Goal: Task Accomplishment & Management: Complete application form

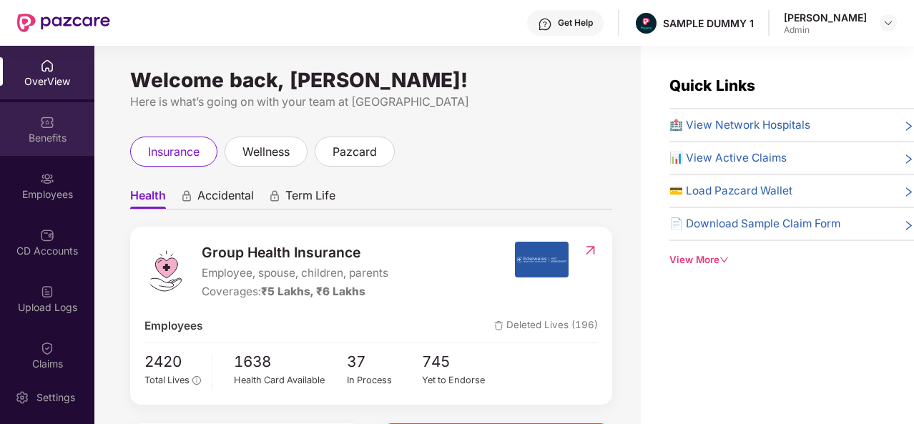
click at [36, 122] on div "Benefits" at bounding box center [47, 129] width 94 height 54
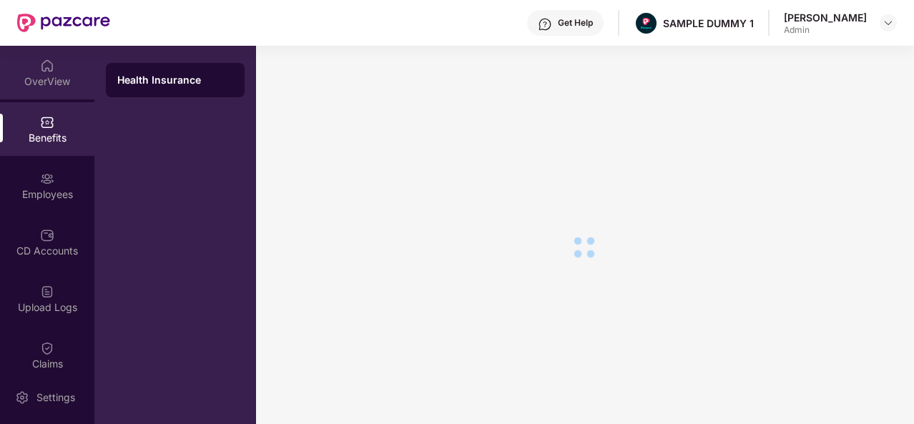
click at [54, 71] on div "OverView" at bounding box center [47, 73] width 94 height 54
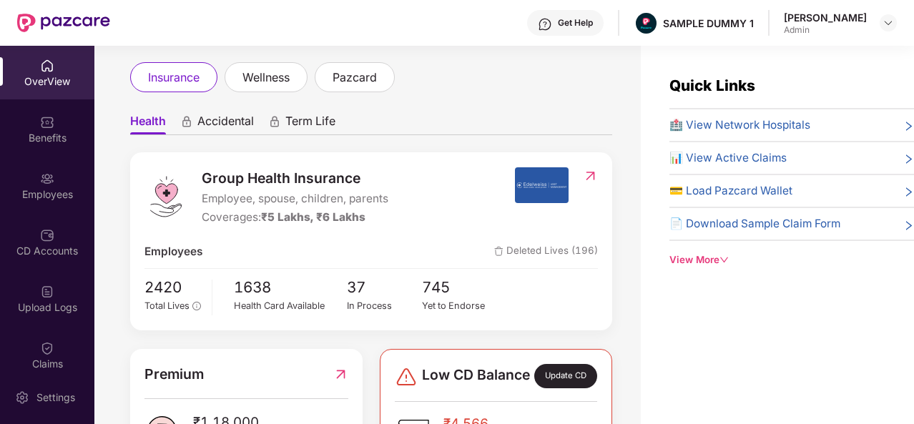
scroll to position [81, 0]
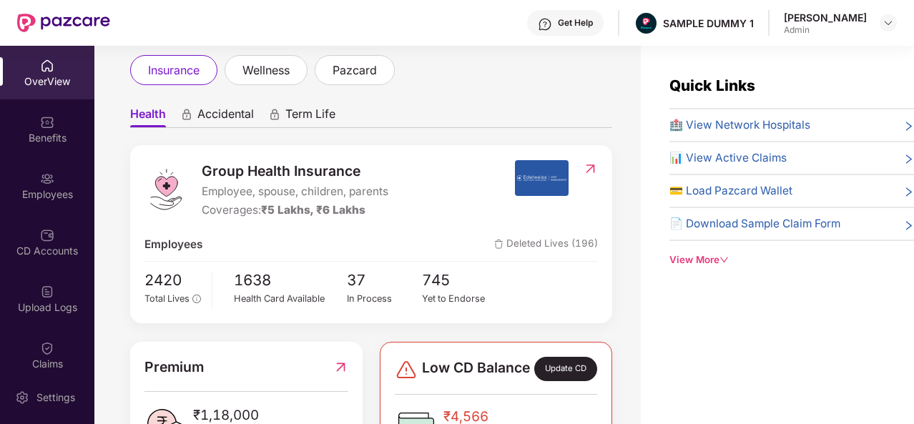
click at [576, 21] on div "Get Help" at bounding box center [575, 22] width 35 height 11
click at [400, 88] on div "Health Accidental Term Life Group Health Insurance Employee, spouse, children, …" at bounding box center [371, 427] width 482 height 685
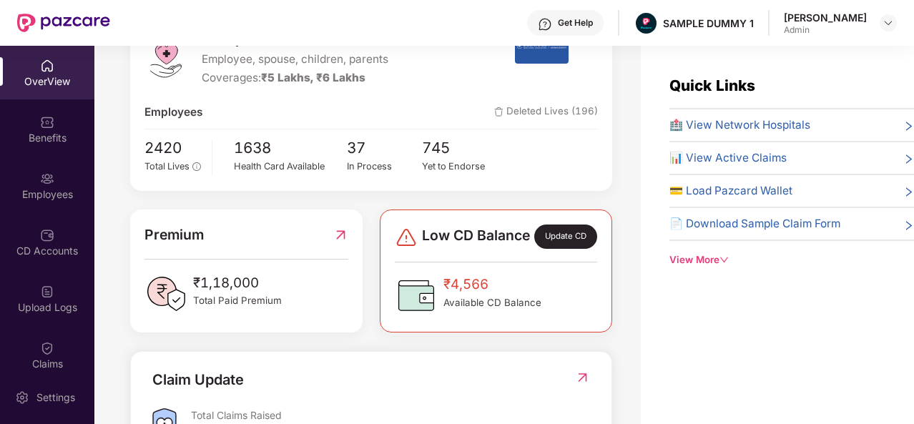
scroll to position [213, 0]
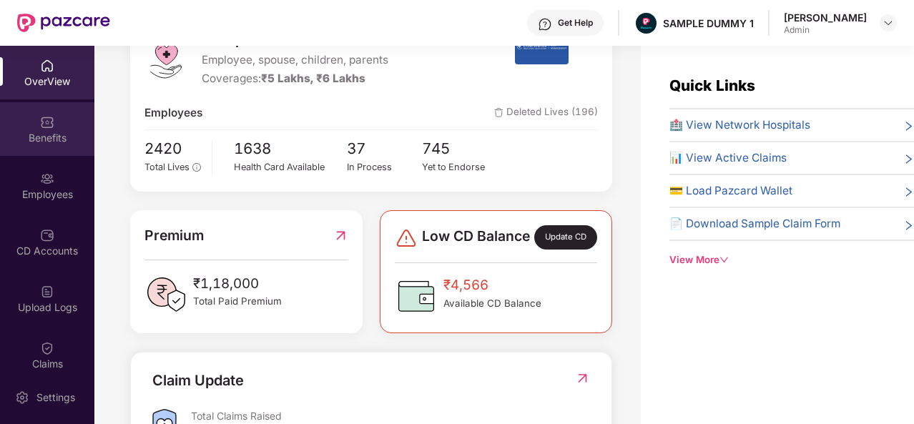
click at [25, 117] on div "Benefits" at bounding box center [47, 129] width 94 height 54
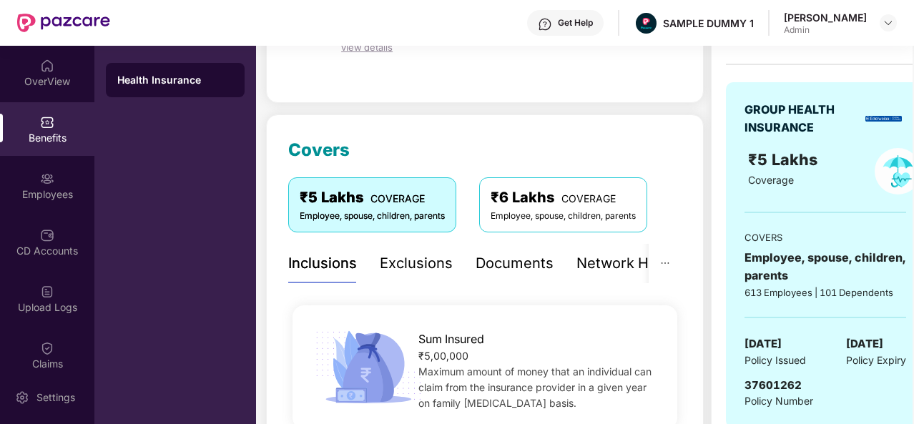
scroll to position [107, 0]
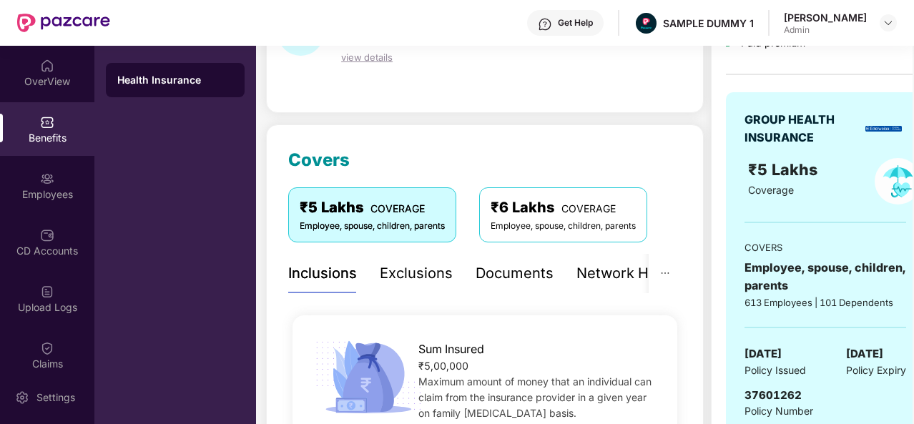
click at [411, 280] on div "Exclusions" at bounding box center [416, 273] width 73 height 22
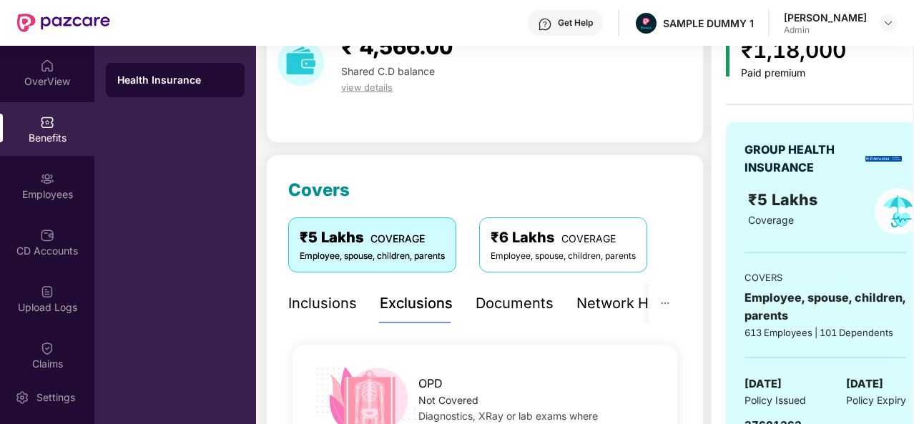
scroll to position [76, 0]
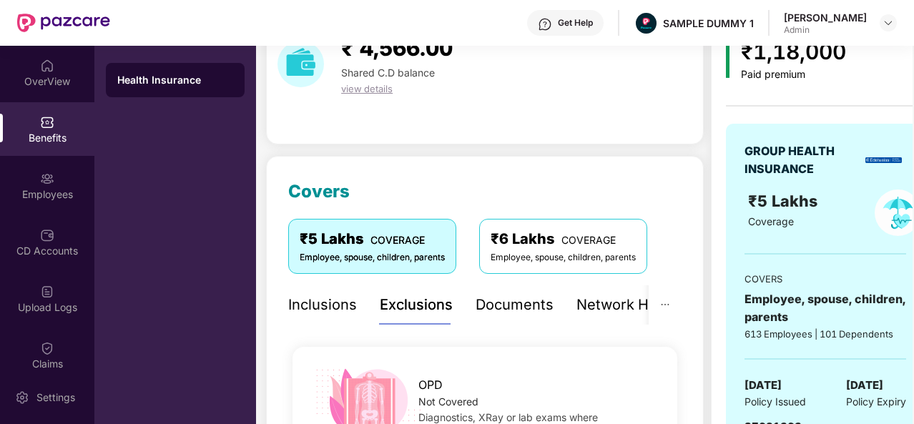
click at [510, 299] on div "Documents" at bounding box center [514, 305] width 78 height 22
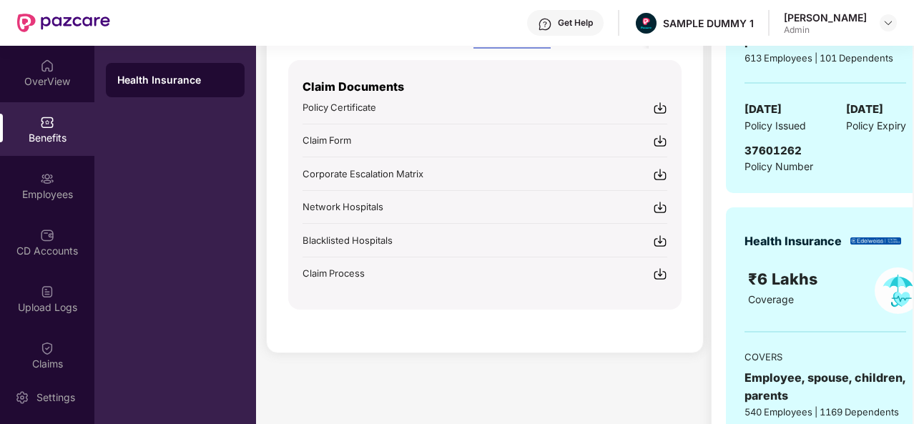
scroll to position [300, 0]
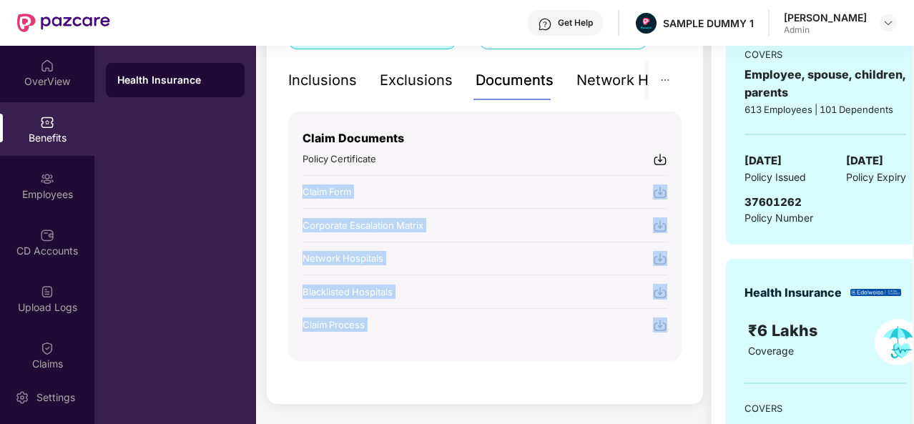
drag, startPoint x: 562, startPoint y: 331, endPoint x: 513, endPoint y: 179, distance: 159.8
click at [513, 179] on div "Claim Documents Policy Certificate Claim Form Corporate Escalation Matrix Netwo…" at bounding box center [484, 236] width 393 height 249
click at [480, 387] on div "Covers ₹5 Lakhs COVERAGE Employee, spouse, children, parents ₹6 Lakhs COVERAGE …" at bounding box center [485, 167] width 438 height 473
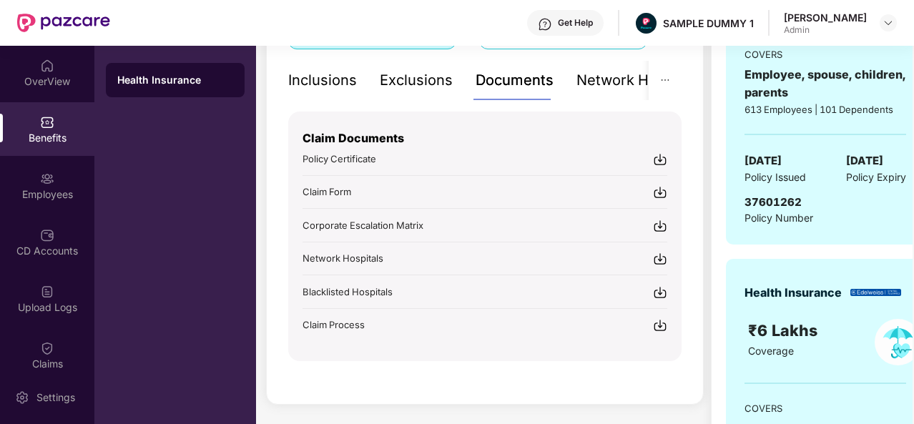
click at [595, 74] on div "Network Hospitals" at bounding box center [638, 80] width 125 height 22
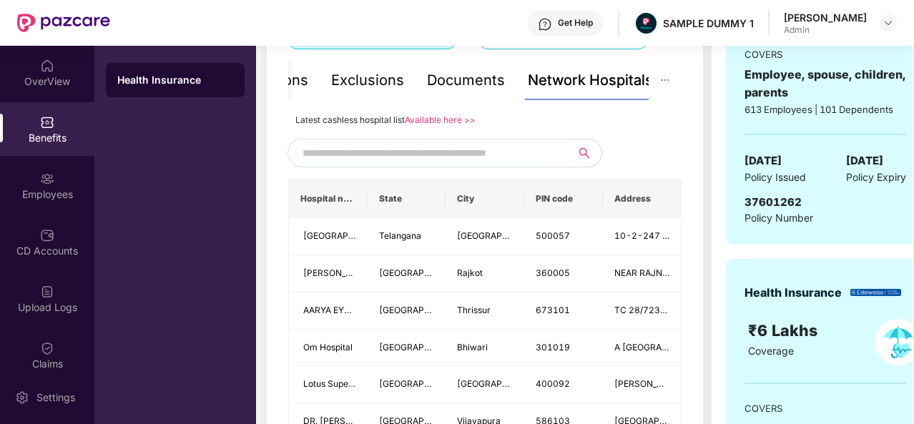
click at [430, 148] on input "text" at bounding box center [424, 152] width 244 height 21
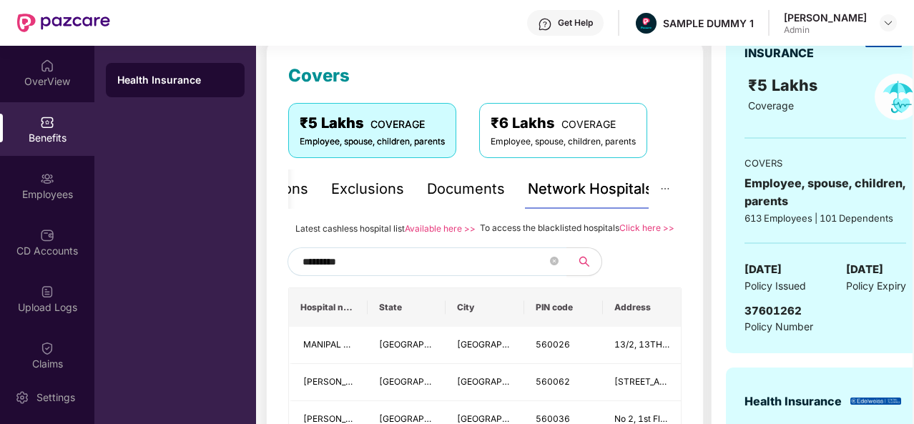
scroll to position [190, 0]
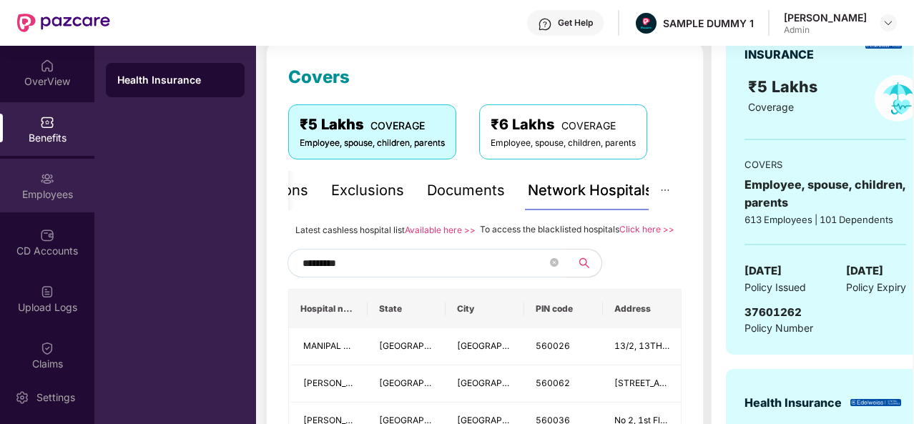
type input "*********"
click at [61, 174] on div "Employees" at bounding box center [47, 186] width 94 height 54
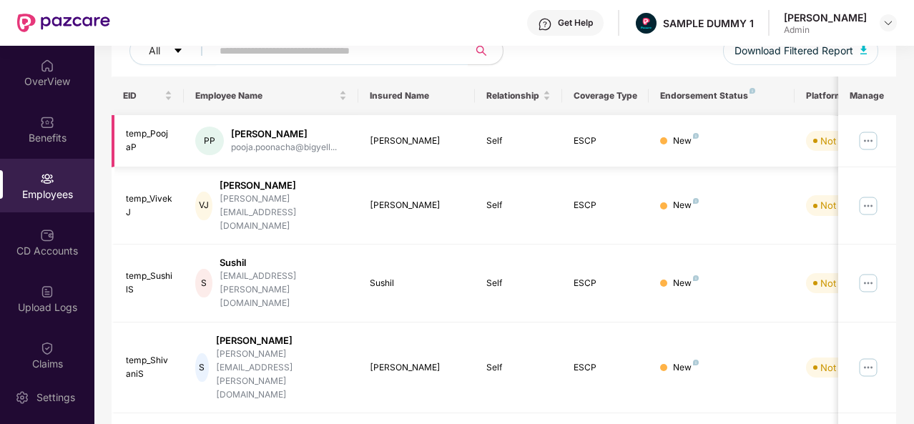
scroll to position [0, 0]
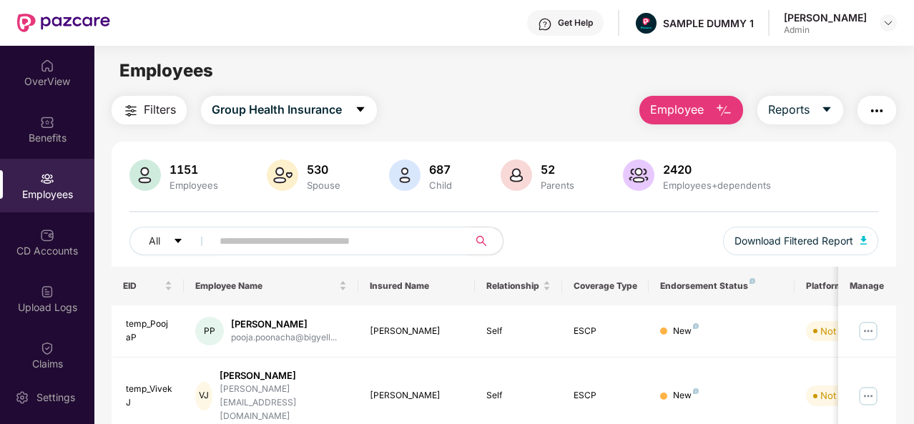
click at [698, 115] on span "Employee" at bounding box center [677, 110] width 54 height 18
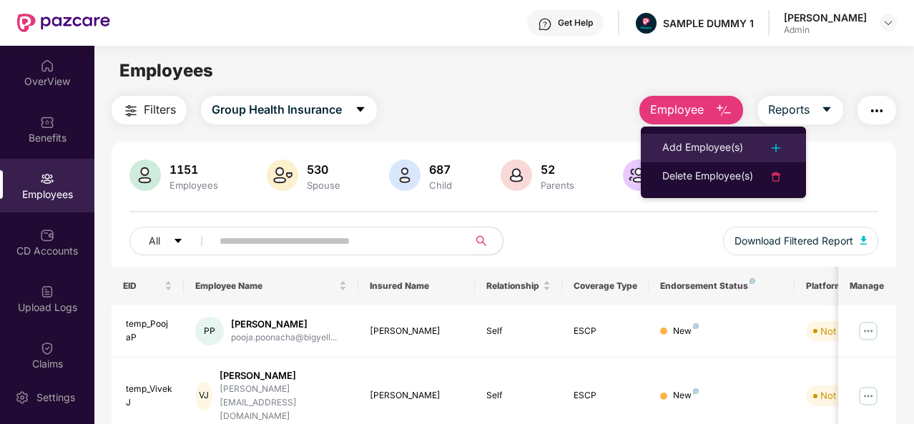
click at [701, 151] on div "Add Employee(s)" at bounding box center [702, 147] width 81 height 17
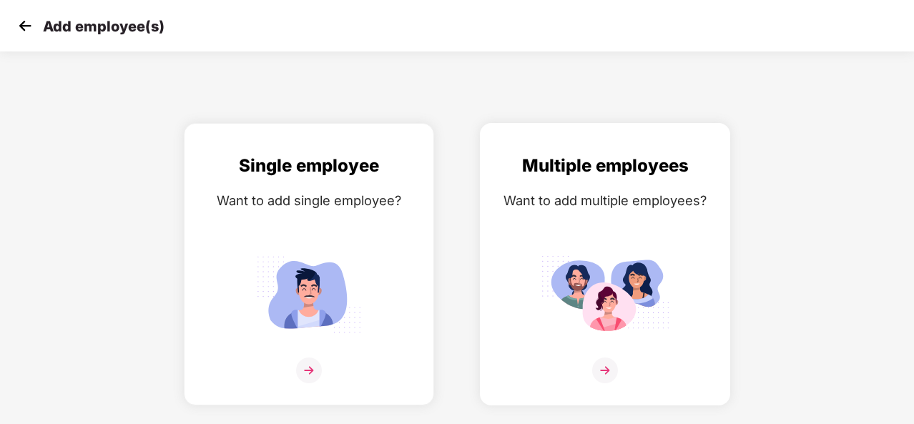
click at [612, 368] on img at bounding box center [605, 370] width 26 height 26
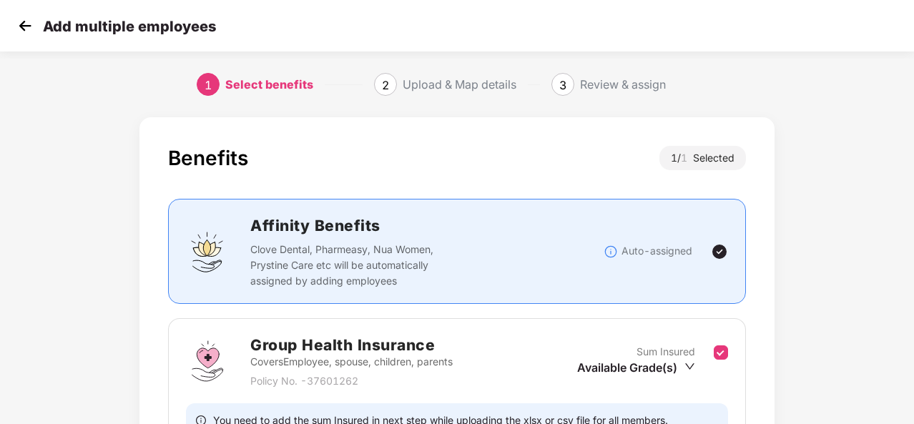
scroll to position [151, 0]
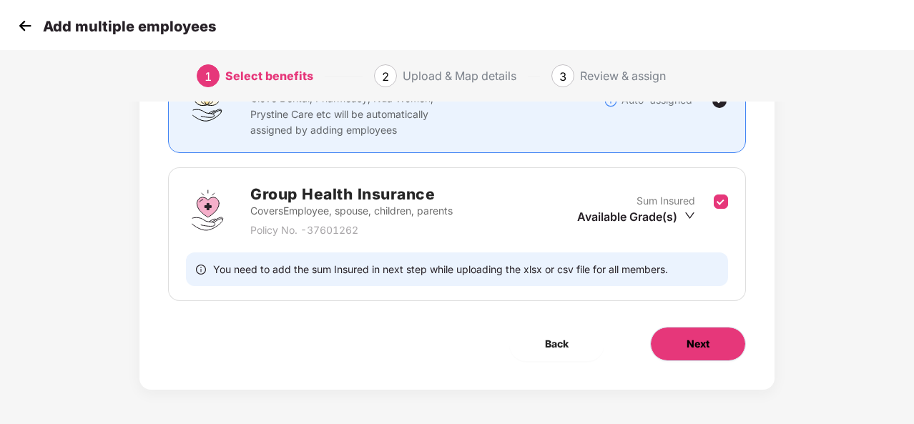
click at [683, 344] on button "Next" at bounding box center [698, 344] width 96 height 34
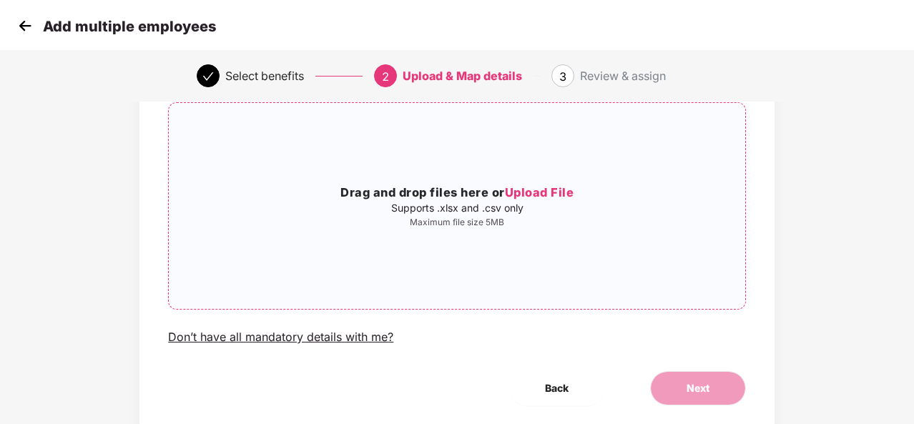
scroll to position [136, 0]
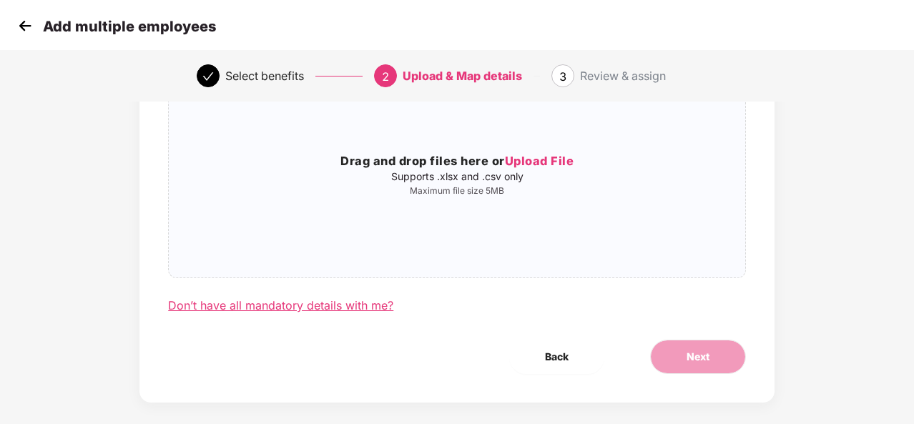
click at [290, 304] on div "Don’t have all mandatory details with me?" at bounding box center [280, 305] width 225 height 15
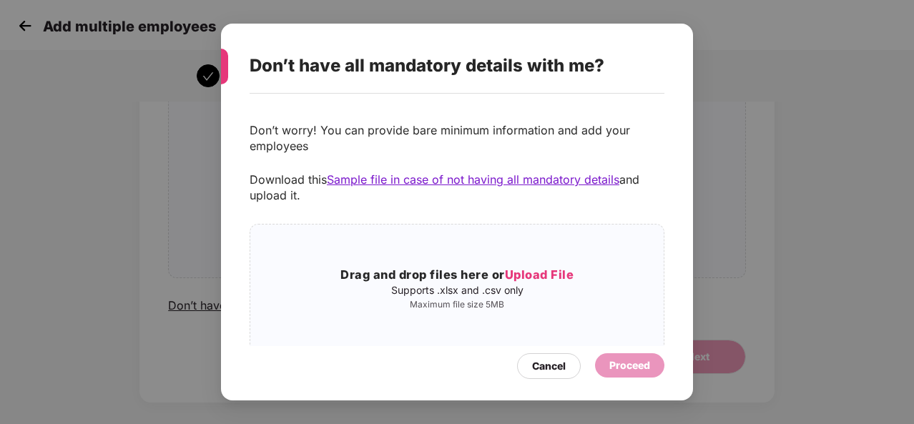
scroll to position [27, 0]
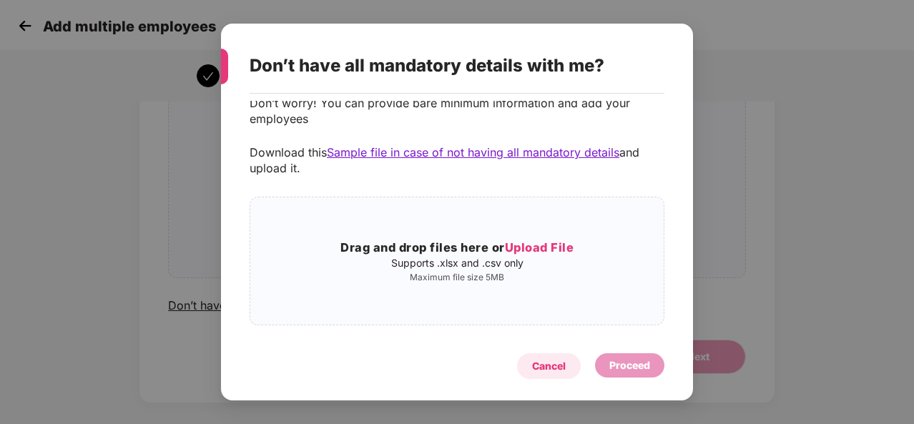
click at [550, 369] on div "Cancel" at bounding box center [549, 366] width 34 height 16
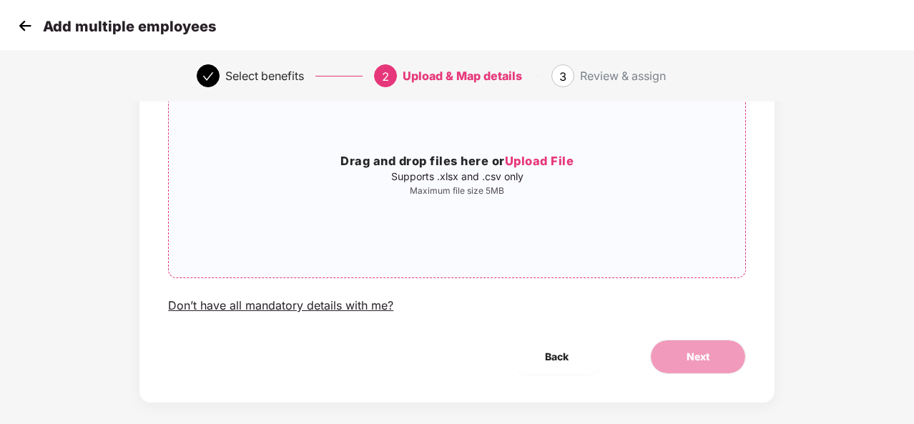
scroll to position [0, 0]
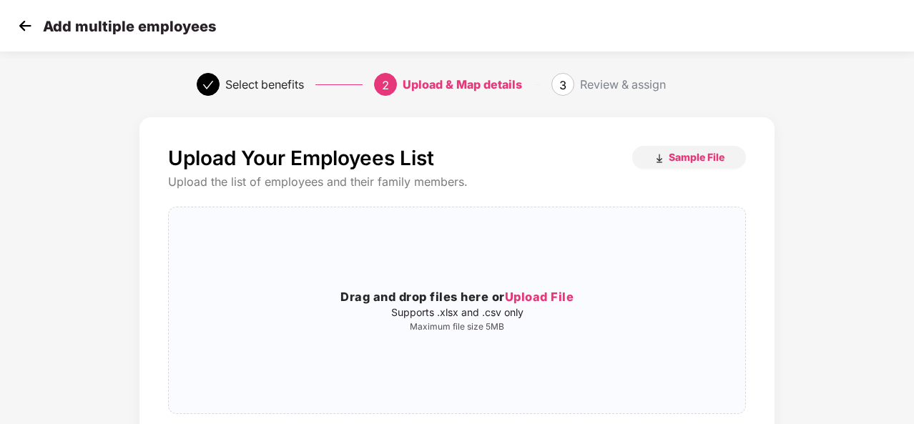
click at [19, 25] on img at bounding box center [24, 25] width 21 height 21
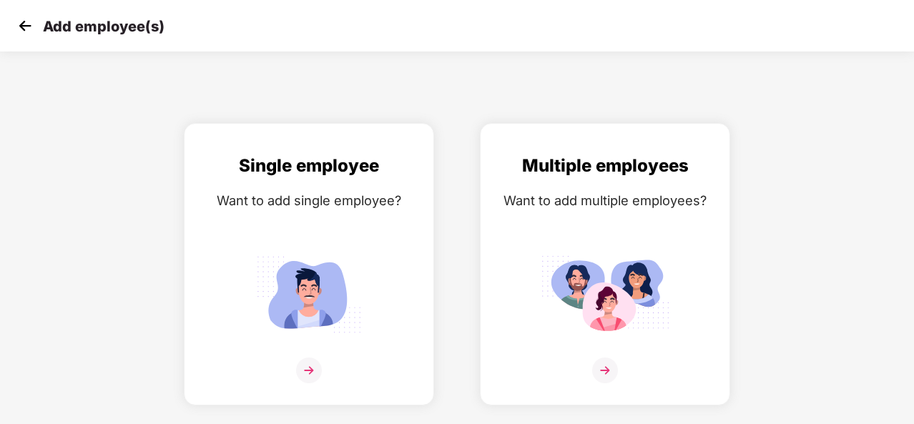
click at [19, 25] on img at bounding box center [24, 25] width 21 height 21
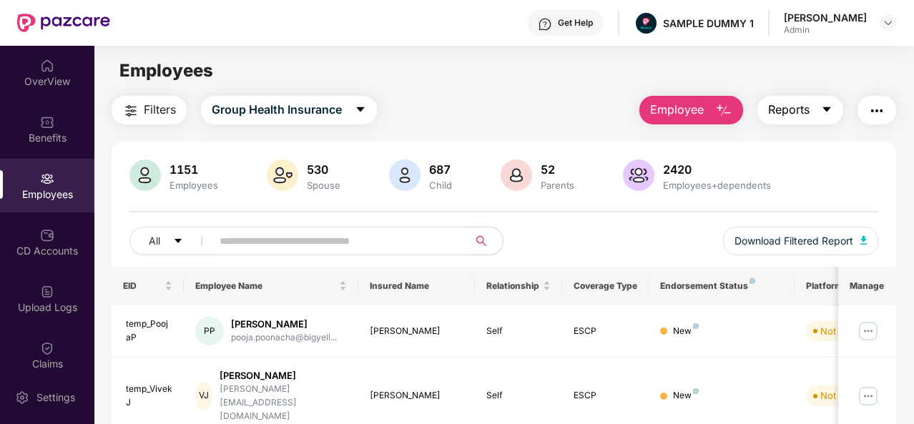
click at [793, 116] on span "Reports" at bounding box center [788, 110] width 41 height 18
click at [881, 117] on img "button" at bounding box center [876, 110] width 17 height 17
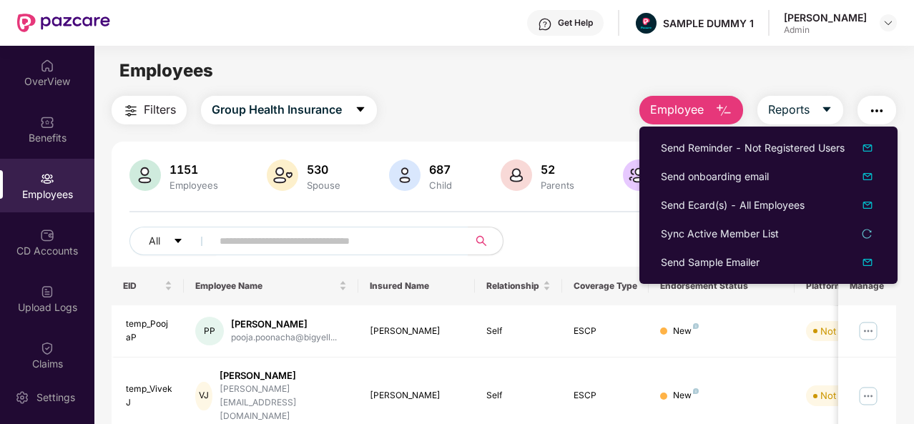
click at [626, 224] on div "1151 Employees 530 Spouse 687 Child [DEMOGRAPHIC_DATA] Parents 2420 Employees+d…" at bounding box center [504, 212] width 784 height 107
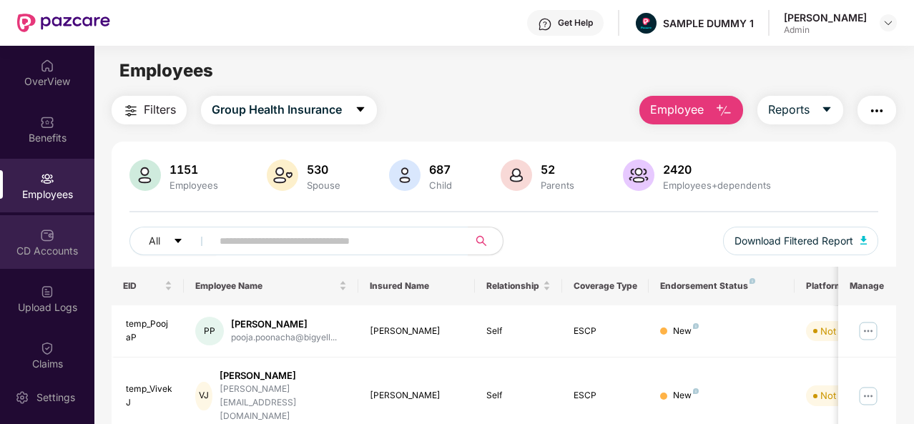
click at [44, 246] on div "CD Accounts" at bounding box center [47, 251] width 94 height 14
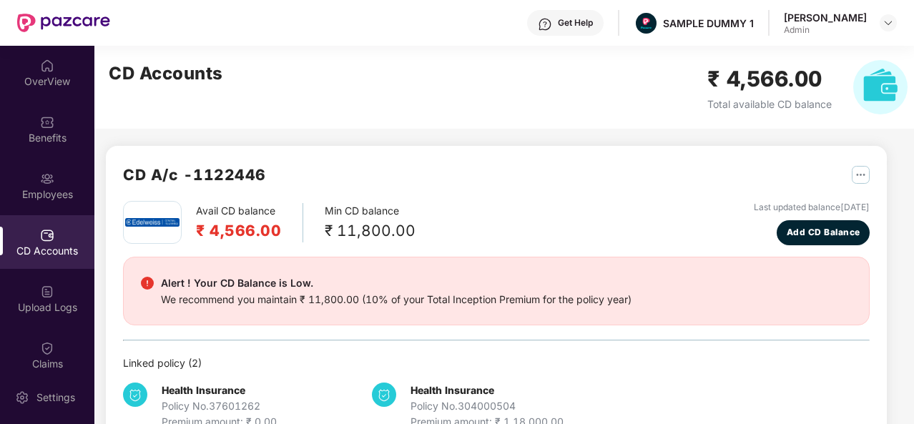
scroll to position [39, 0]
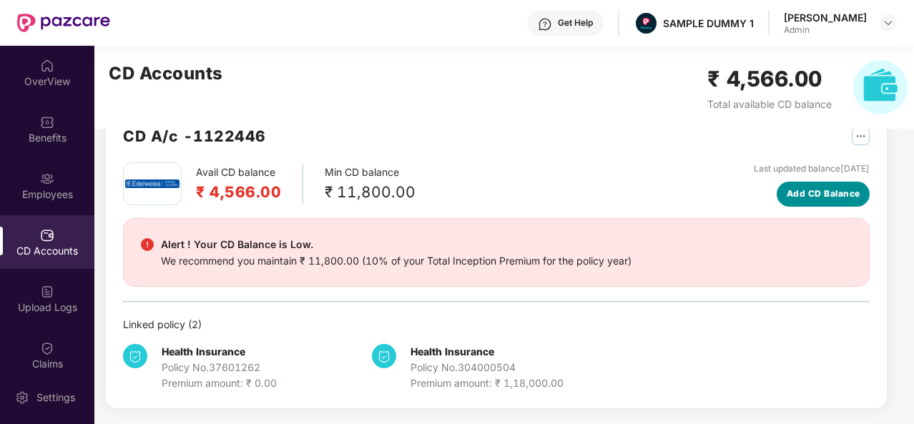
click at [838, 192] on span "Add CD Balance" at bounding box center [823, 194] width 74 height 14
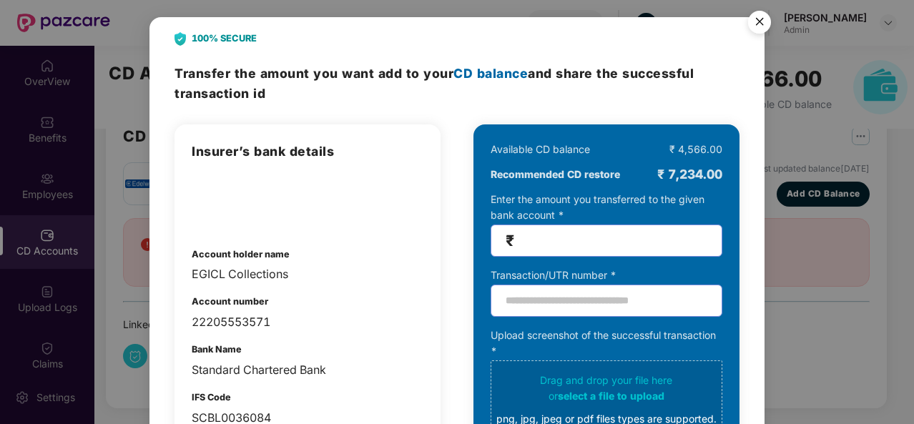
scroll to position [0, 0]
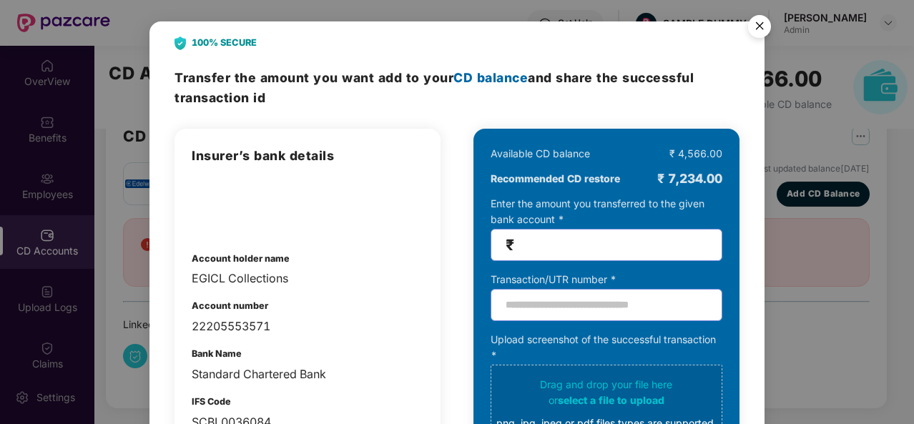
click at [759, 28] on img "Close" at bounding box center [759, 29] width 40 height 40
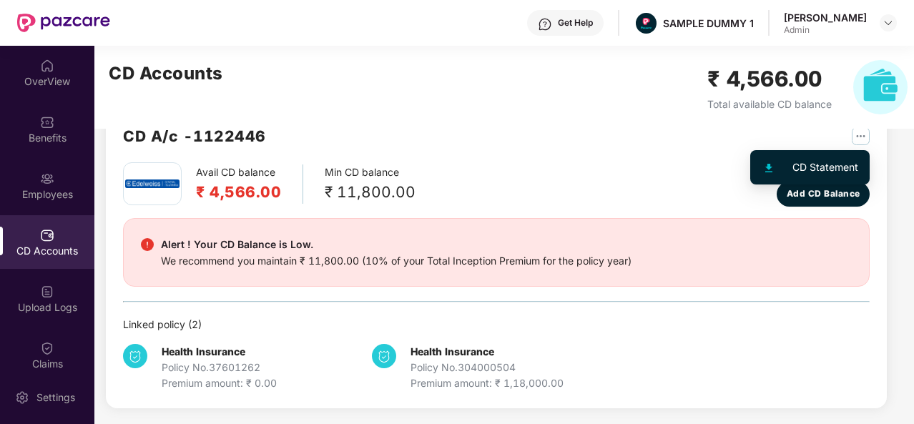
click at [856, 138] on img "button" at bounding box center [860, 136] width 18 height 18
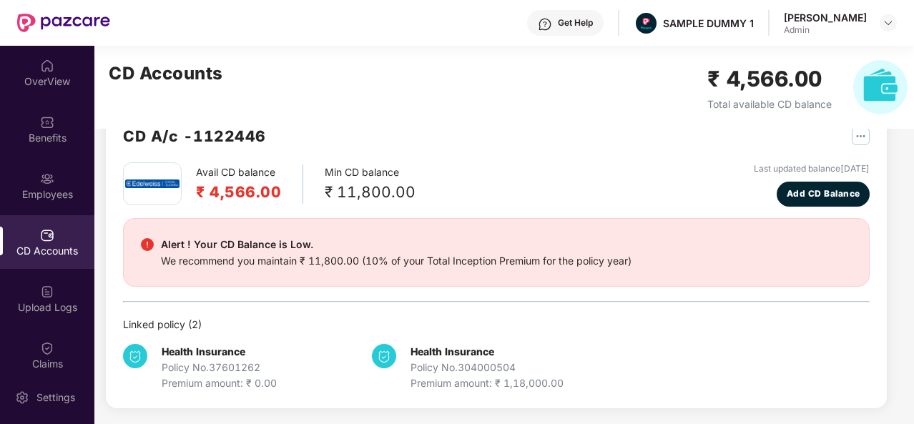
click at [568, 179] on div "Avail CD balance ₹ 4,566.00 Min CD balance ₹ 11,800.00 Last updated balance [DA…" at bounding box center [496, 184] width 746 height 44
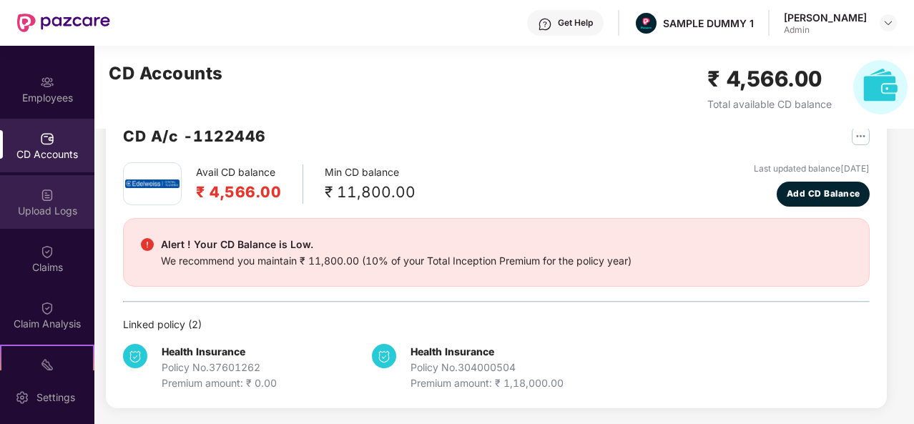
scroll to position [113, 0]
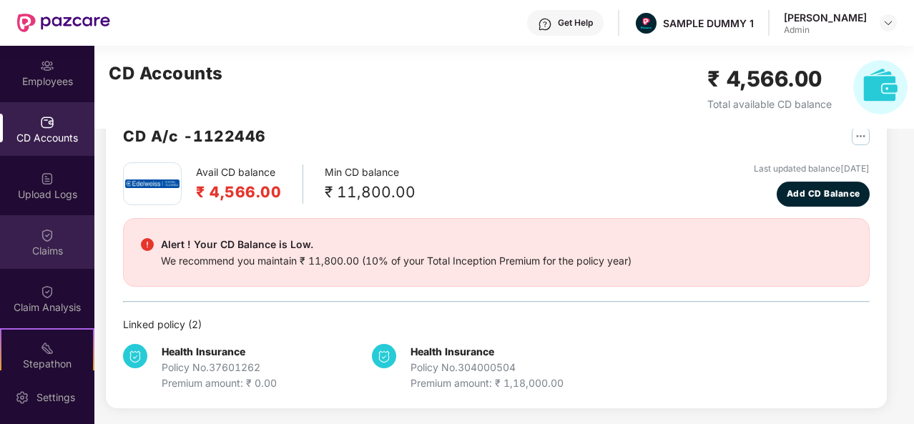
click at [56, 228] on div "Claims" at bounding box center [47, 242] width 94 height 54
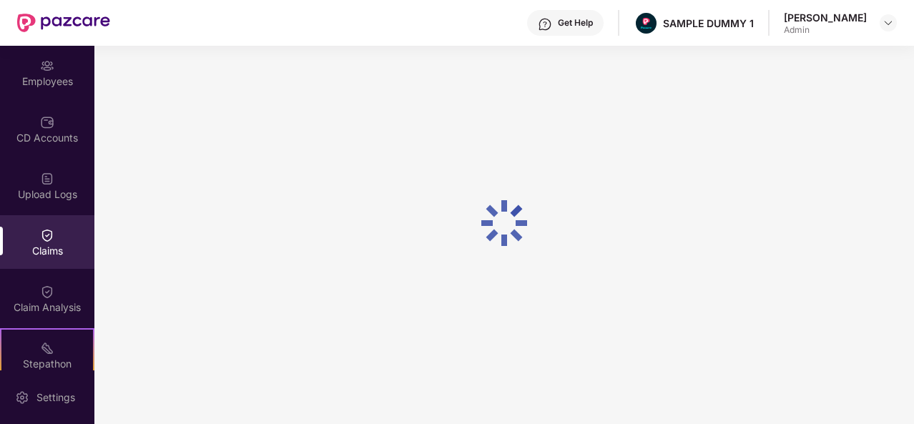
scroll to position [39, 0]
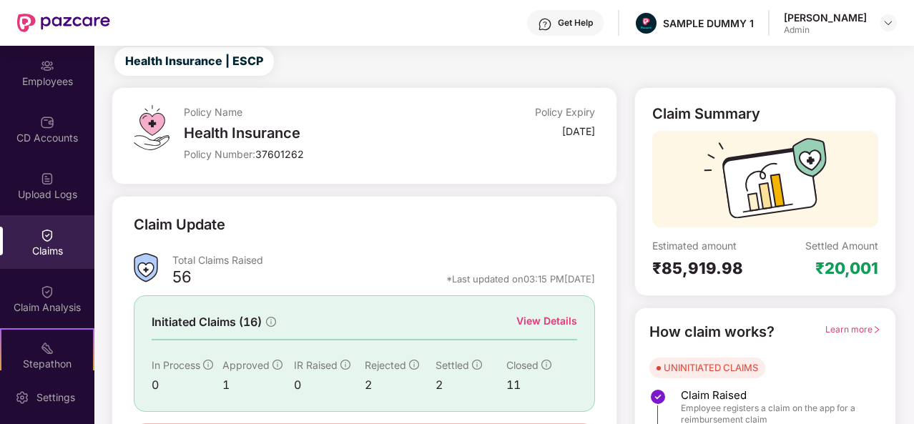
click at [545, 317] on div "View Details" at bounding box center [546, 321] width 61 height 16
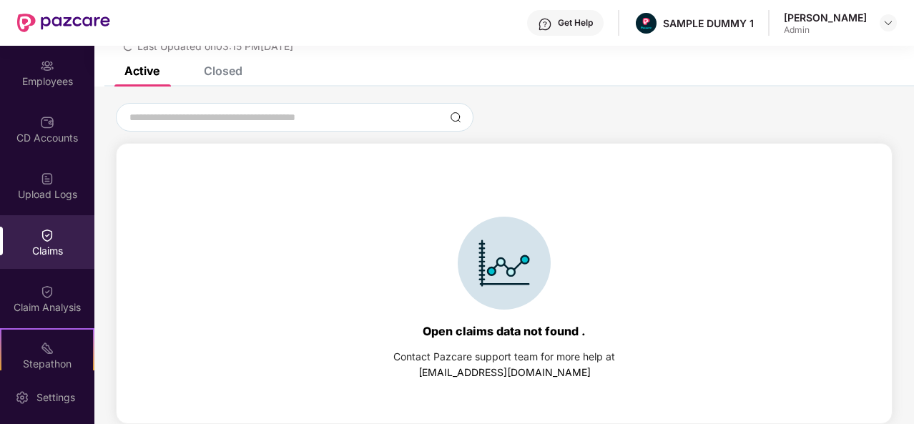
scroll to position [61, 0]
click at [212, 74] on div "Closed" at bounding box center [223, 71] width 39 height 14
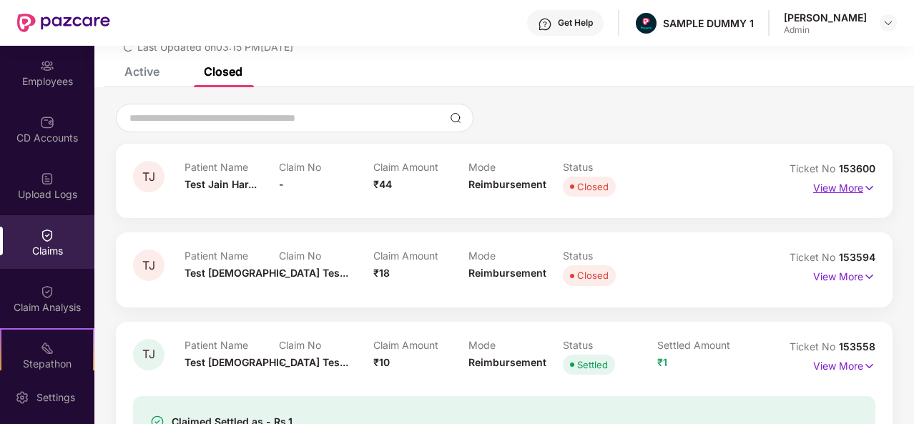
click at [831, 188] on p "View More" at bounding box center [844, 186] width 62 height 19
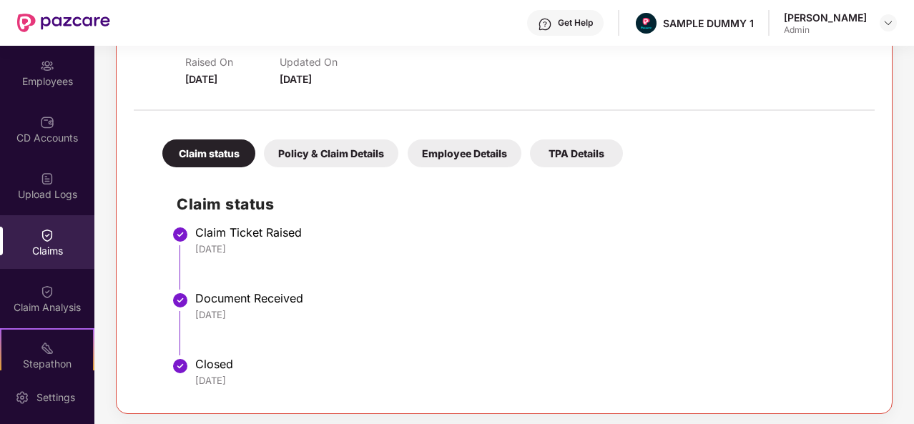
scroll to position [224, 0]
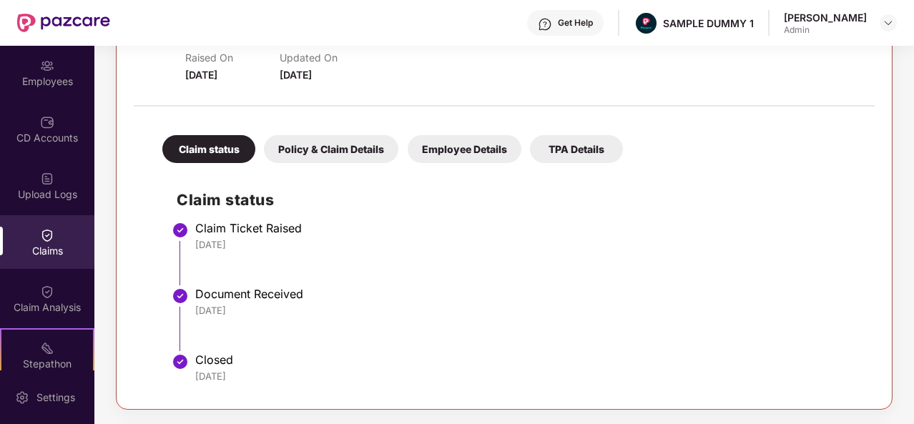
click at [326, 144] on div "Policy & Claim Details" at bounding box center [331, 149] width 134 height 28
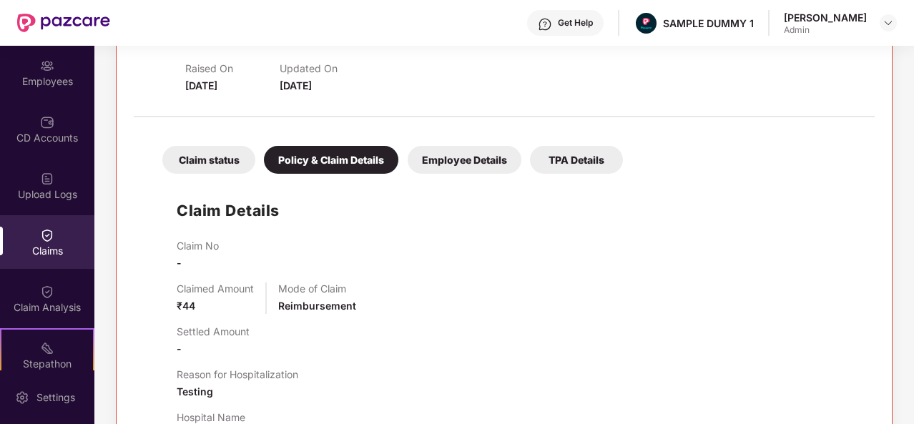
scroll to position [207, 0]
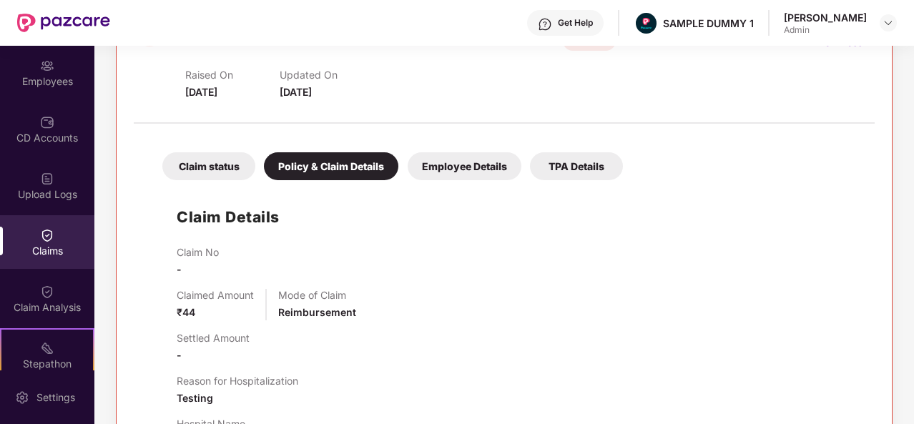
click at [466, 152] on div "Employee Details" at bounding box center [464, 166] width 114 height 28
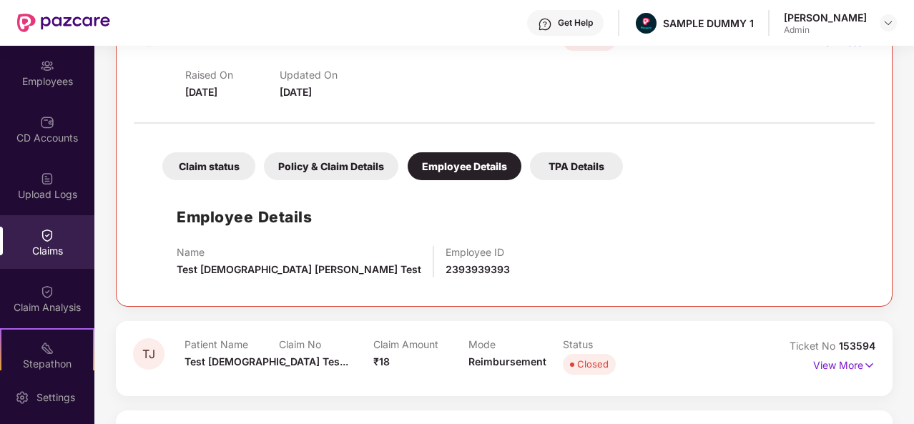
click at [566, 169] on div "TPA Details" at bounding box center [576, 166] width 93 height 28
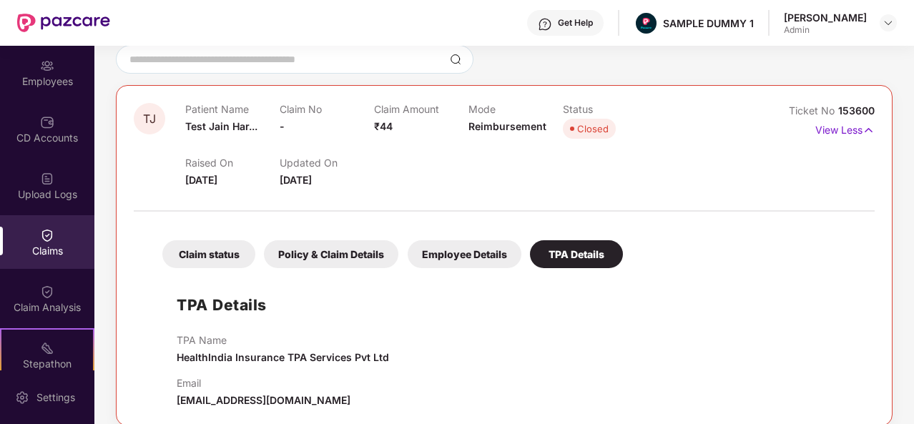
scroll to position [112, 0]
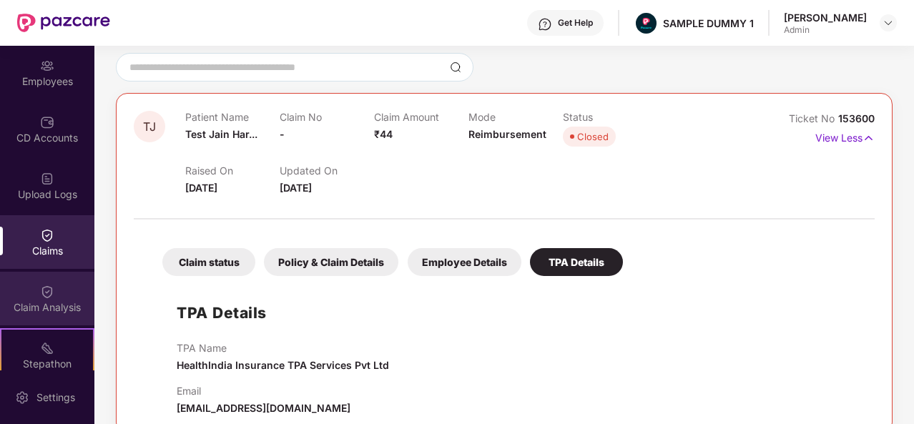
click at [21, 300] on div "Claim Analysis" at bounding box center [47, 307] width 94 height 14
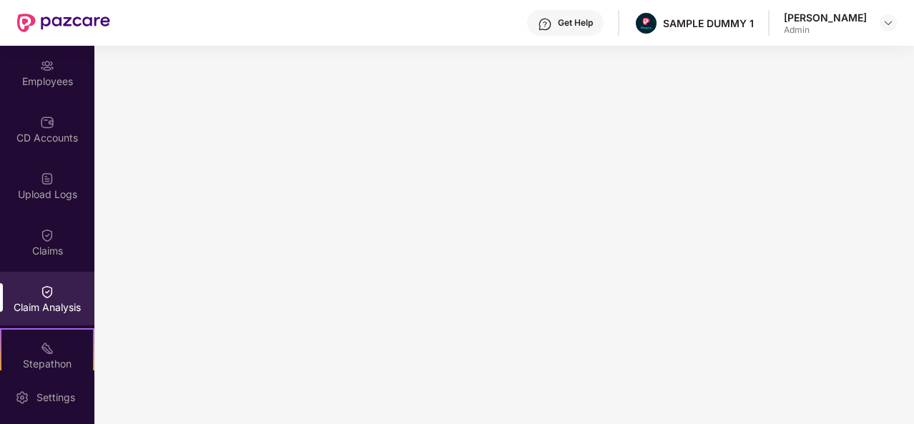
scroll to position [296, 0]
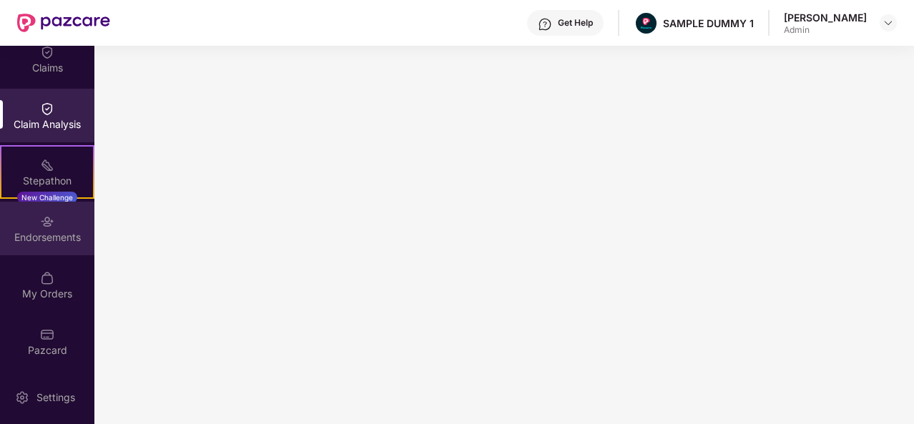
click at [48, 230] on div "Endorsements" at bounding box center [47, 237] width 94 height 14
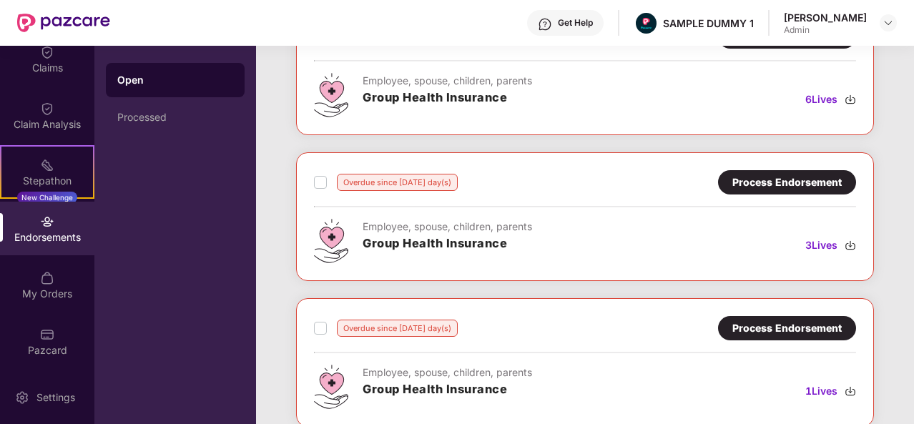
scroll to position [0, 0]
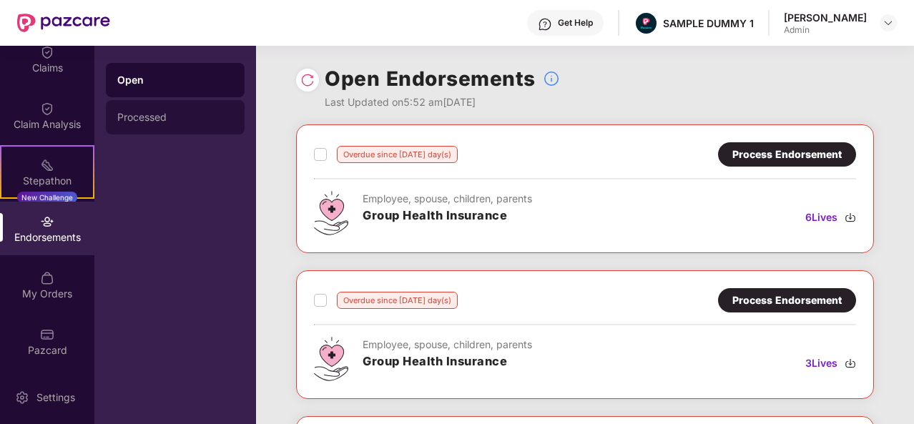
click at [129, 116] on div "Processed" at bounding box center [175, 117] width 116 height 11
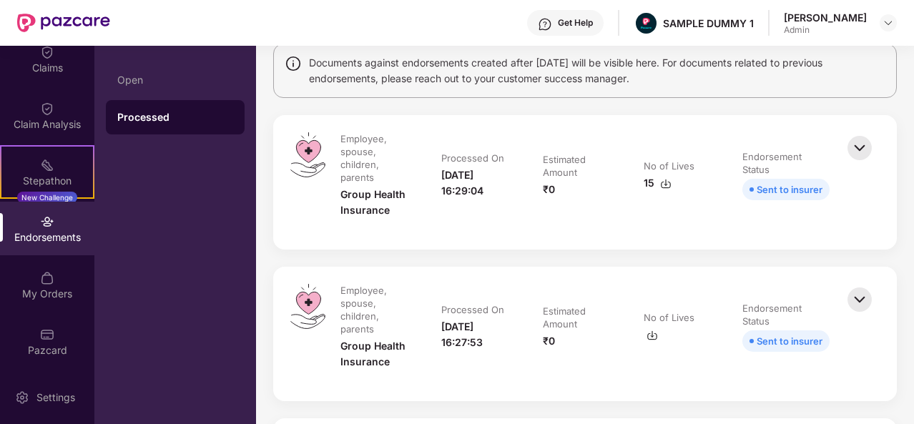
scroll to position [174, 0]
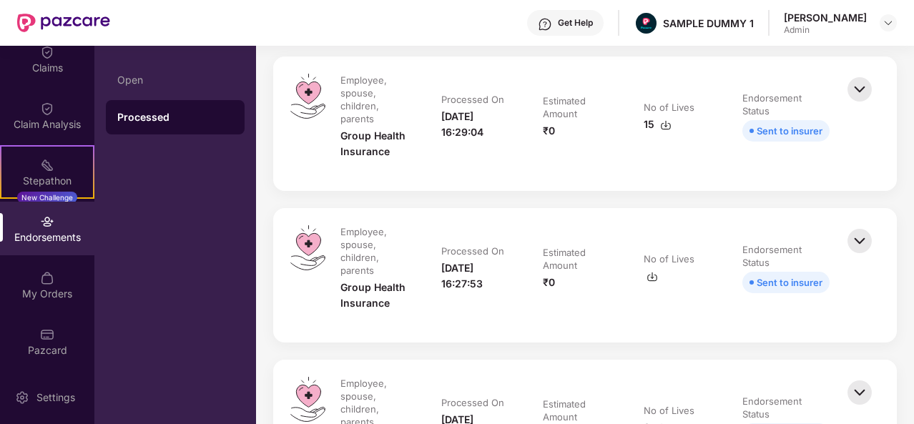
click at [859, 91] on img at bounding box center [859, 89] width 31 height 31
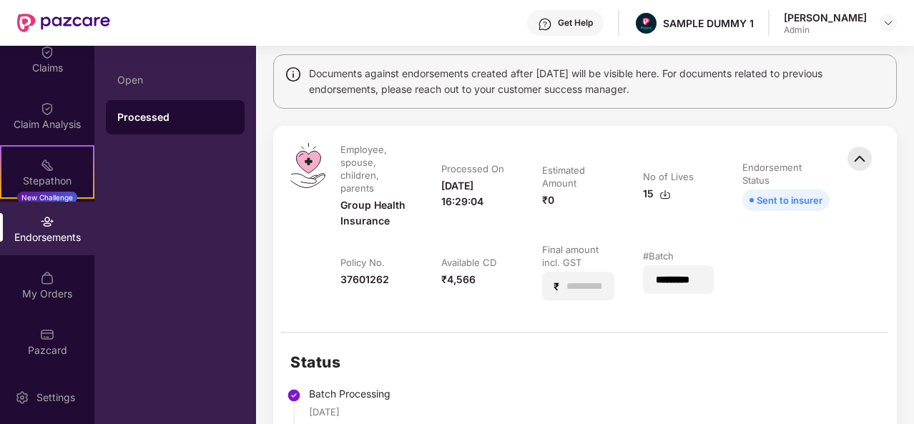
scroll to position [0, 0]
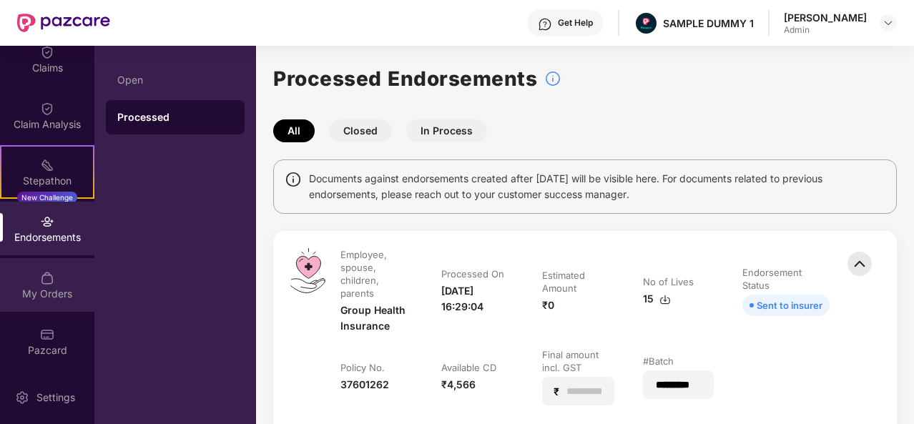
click at [56, 272] on div "My Orders" at bounding box center [47, 285] width 94 height 54
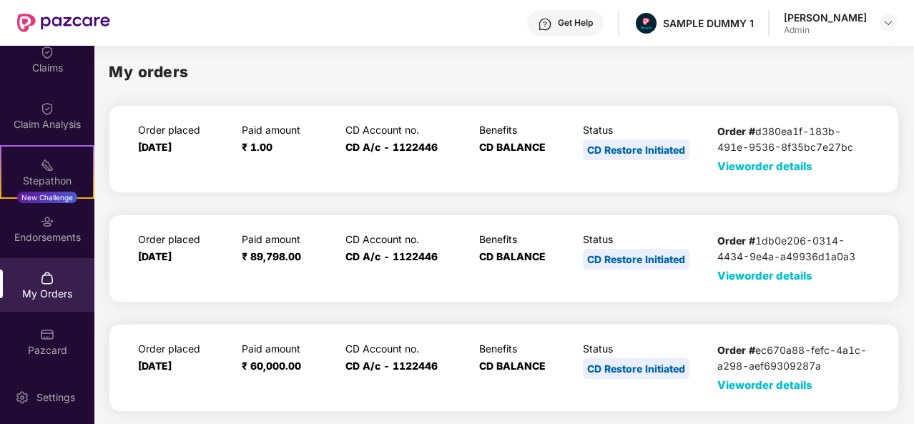
click at [792, 167] on span "View order details" at bounding box center [764, 166] width 95 height 14
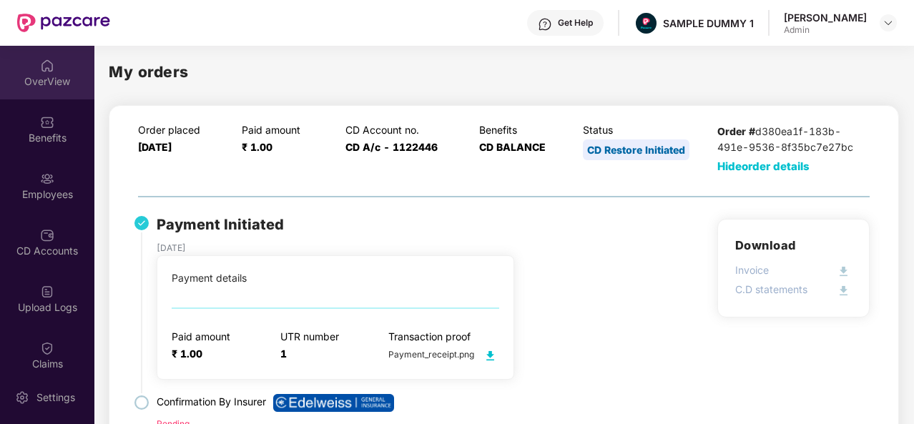
click at [53, 66] on div "OverView" at bounding box center [47, 73] width 94 height 54
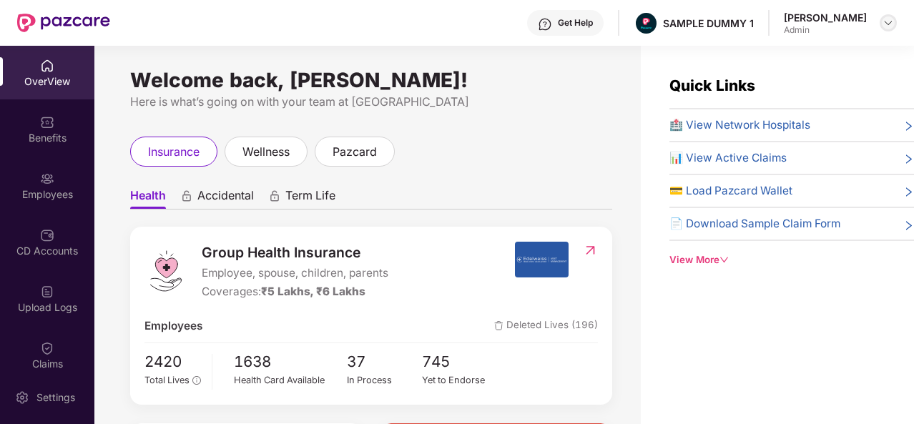
click at [886, 21] on img at bounding box center [887, 22] width 11 height 11
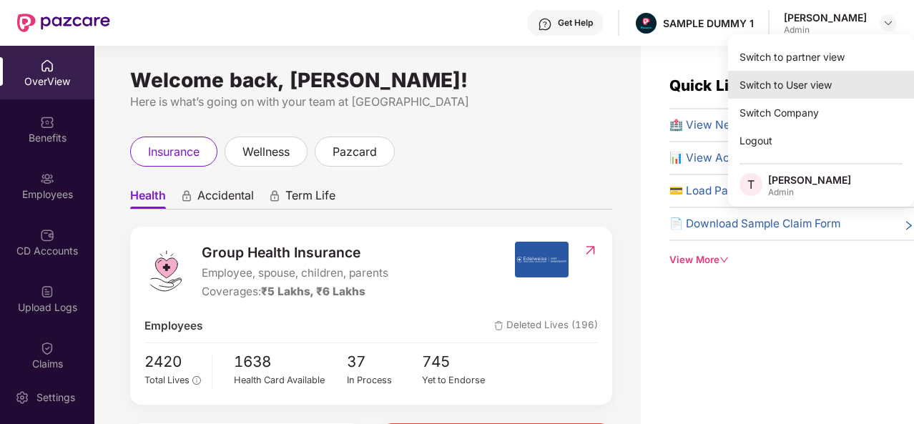
click at [805, 84] on div "Switch to User view" at bounding box center [821, 85] width 186 height 28
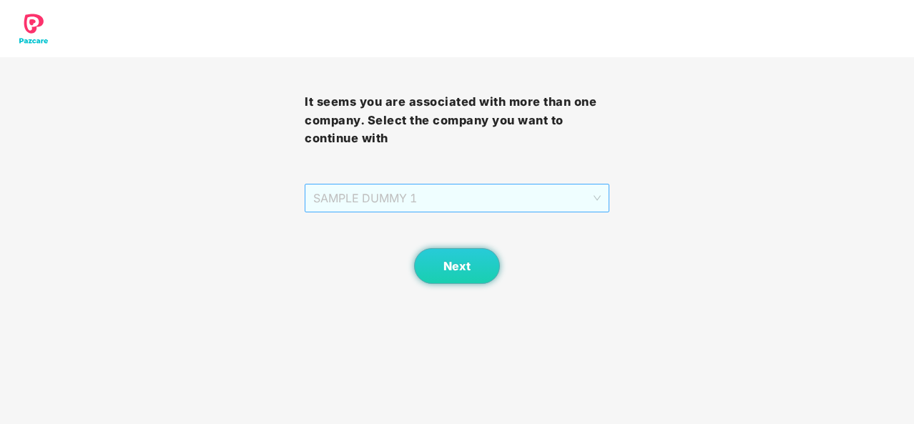
click at [569, 201] on span "SAMPLE DUMMY 1" at bounding box center [456, 197] width 287 height 27
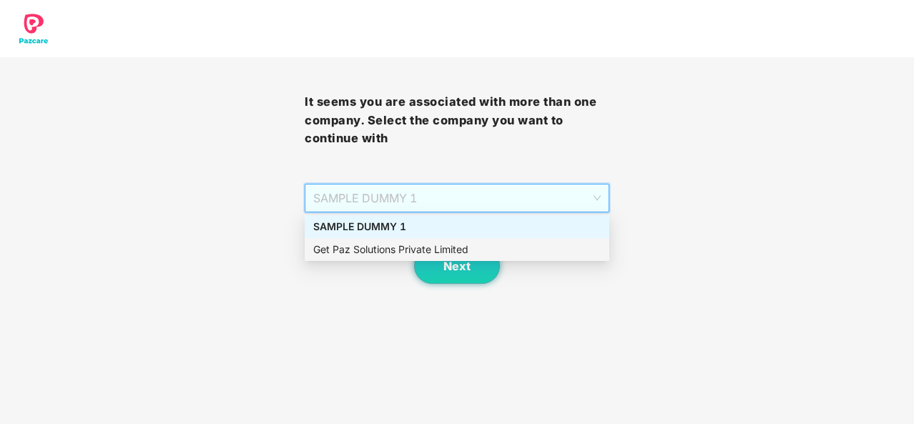
click at [476, 249] on div "Get Paz Solutions Private Limited" at bounding box center [456, 250] width 287 height 16
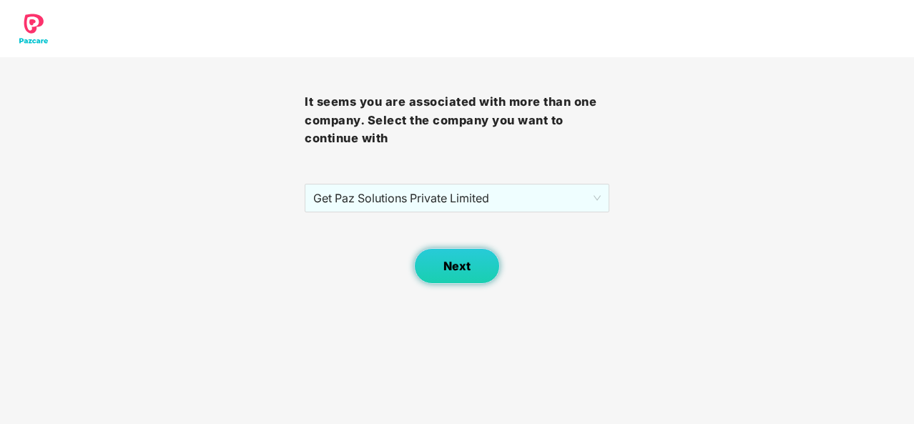
click at [440, 265] on button "Next" at bounding box center [457, 266] width 86 height 36
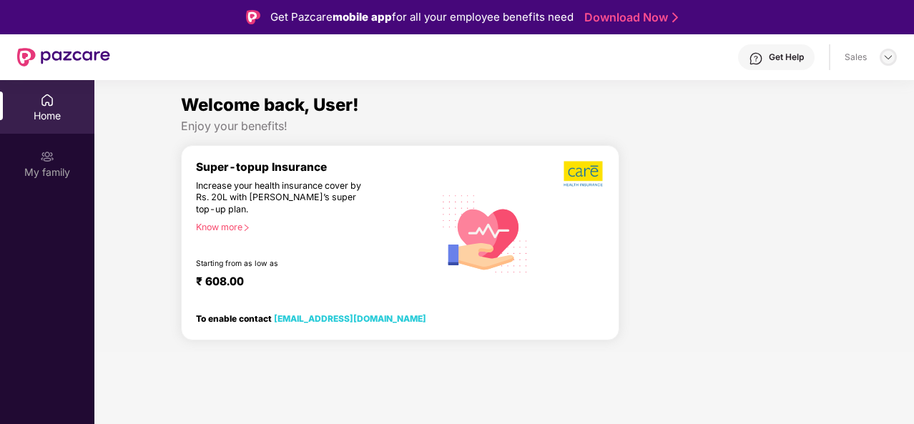
click at [885, 56] on img at bounding box center [887, 56] width 11 height 11
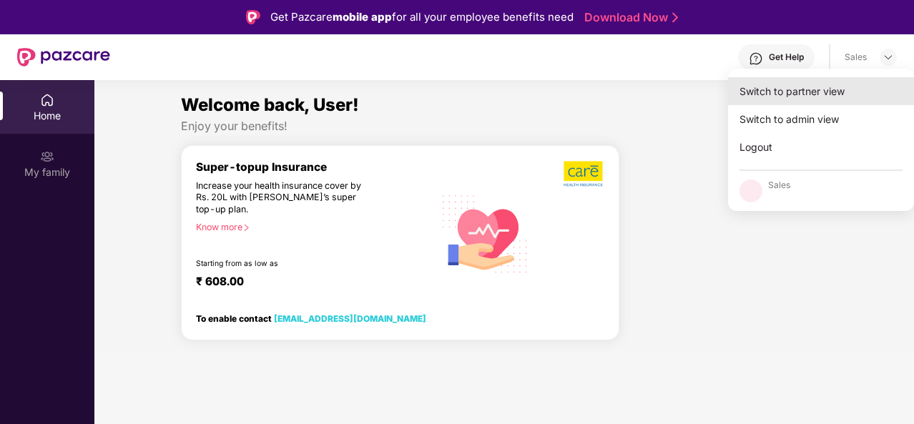
click at [822, 92] on div "Switch to partner view" at bounding box center [821, 91] width 186 height 28
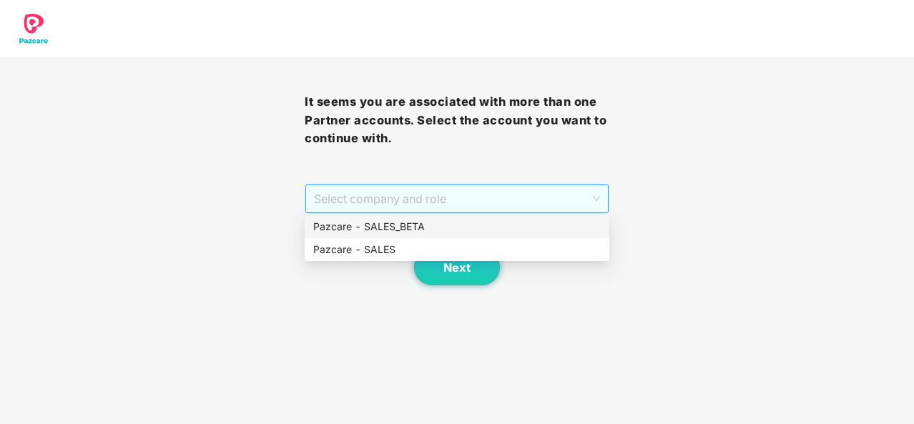
click at [498, 204] on span "Select company and role" at bounding box center [457, 198] width 286 height 27
click at [426, 249] on div "Pazcare - SALES" at bounding box center [456, 250] width 287 height 16
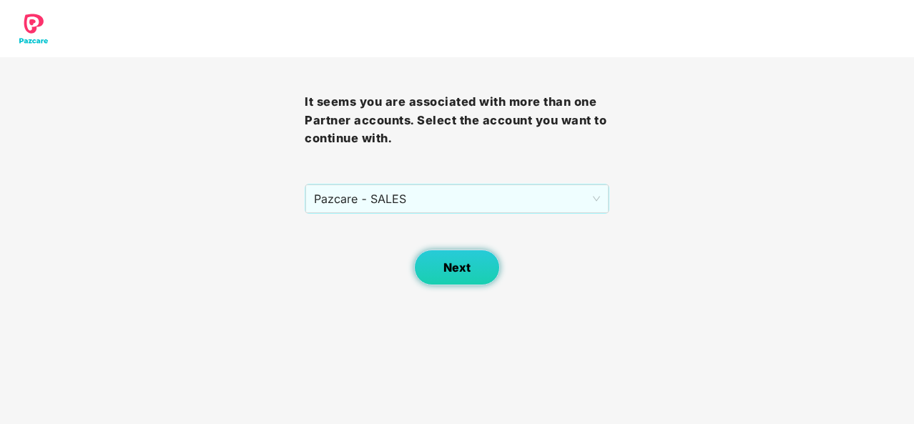
click at [441, 261] on button "Next" at bounding box center [457, 267] width 86 height 36
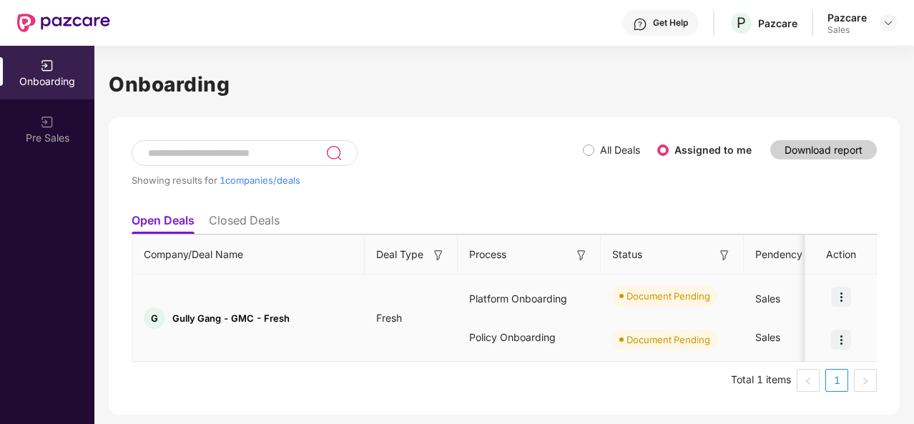
click at [836, 296] on img at bounding box center [841, 297] width 20 height 20
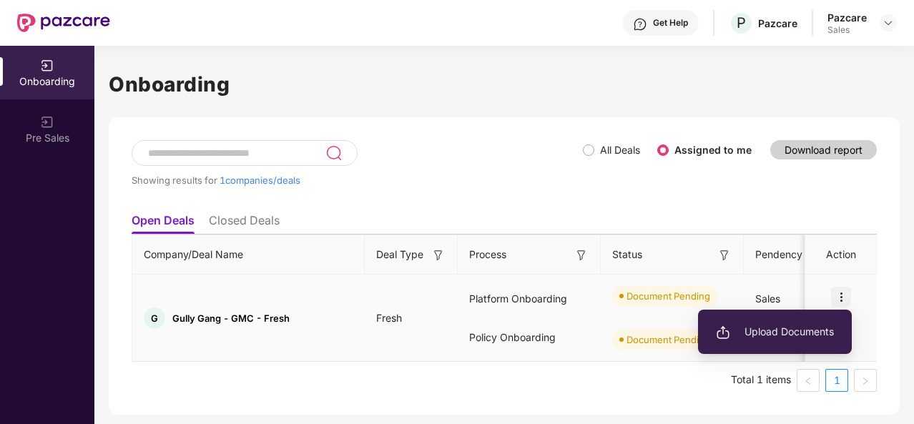
click at [731, 334] on span "Upload Documents" at bounding box center [775, 332] width 118 height 16
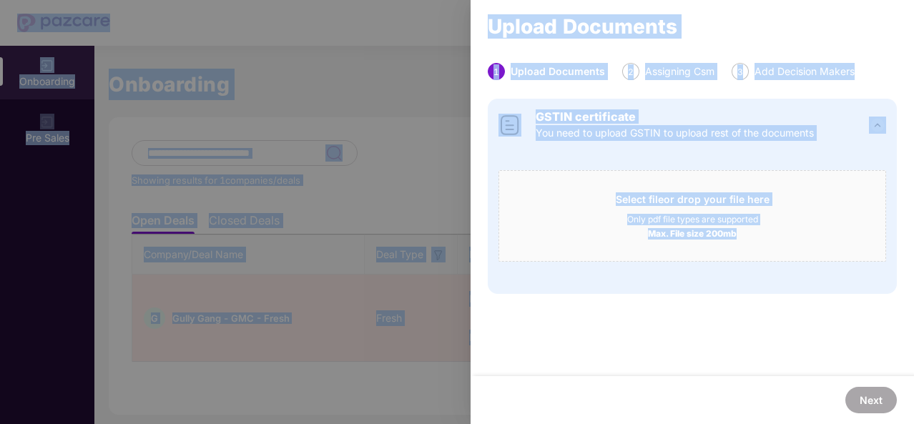
drag, startPoint x: 731, startPoint y: 334, endPoint x: 44, endPoint y: -62, distance: 793.0
click at [44, 0] on html "Get Help P Pazcare Pazcare Sales Onboarding Pre Sales Onboarding Showing result…" at bounding box center [457, 212] width 914 height 424
click at [612, 327] on div "1 Upload Documents 2 Assigning Csm 3 Add Decision Makers GSTIN certificate You …" at bounding box center [691, 219] width 443 height 313
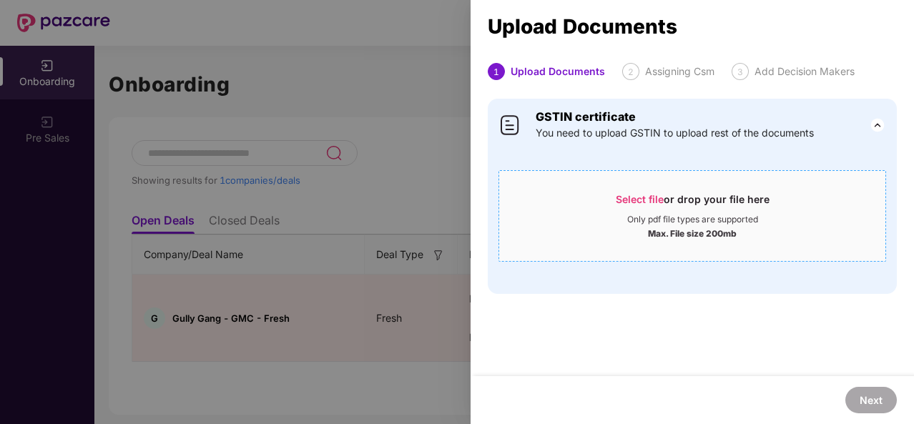
click at [636, 195] on span "Select file" at bounding box center [640, 199] width 48 height 12
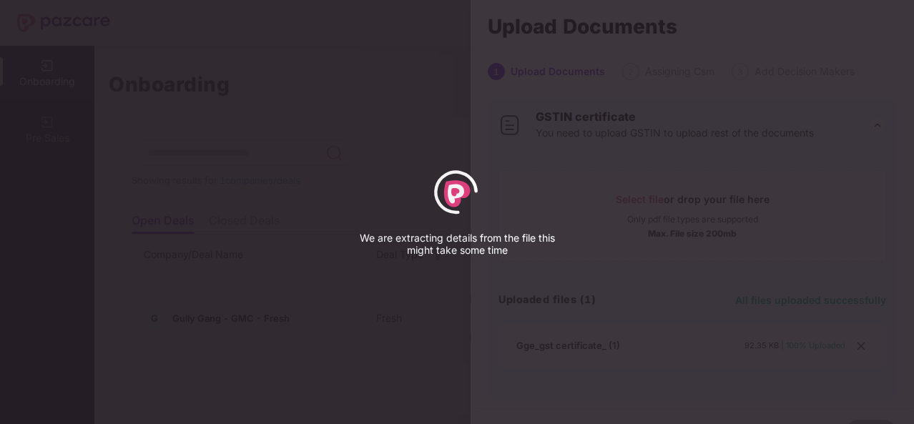
select select "****"
select select "******"
select select "**********"
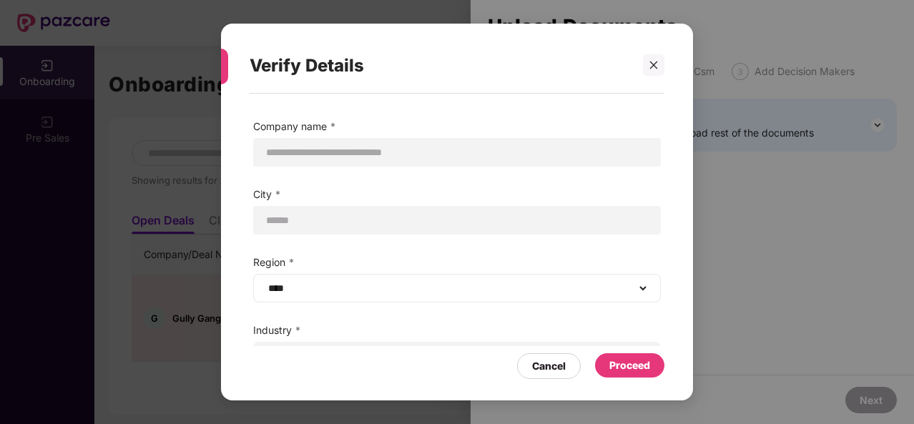
scroll to position [96, 0]
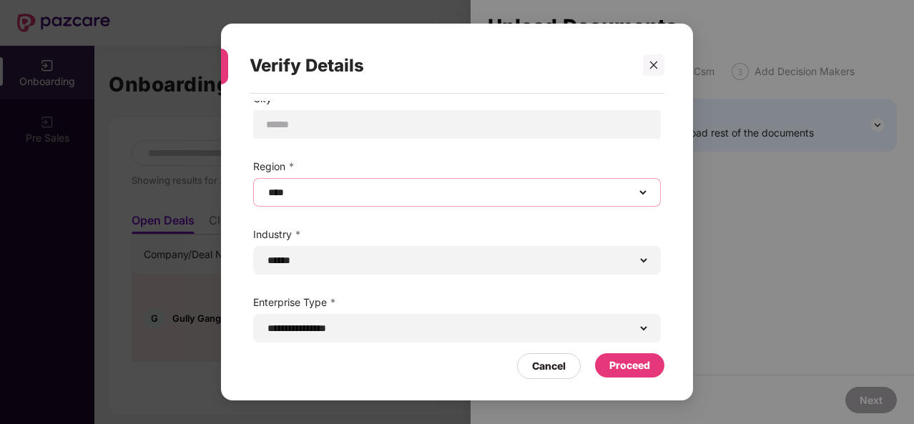
click at [383, 194] on select "****** **** **** ***** *****" at bounding box center [456, 192] width 383 height 11
select select "*****"
click at [265, 187] on select "****** **** **** ***** *****" at bounding box center [456, 192] width 383 height 11
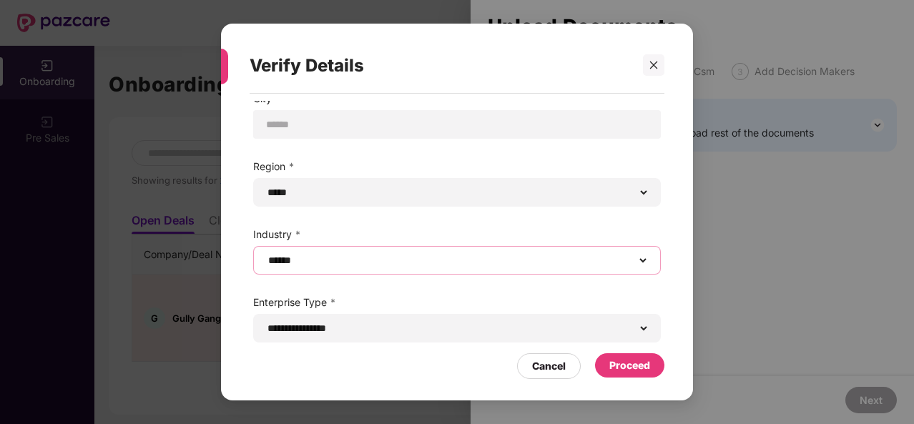
click at [415, 264] on select "**********" at bounding box center [456, 259] width 383 height 11
click at [642, 258] on select "**********" at bounding box center [456, 259] width 383 height 11
click at [265, 254] on select "**********" at bounding box center [456, 259] width 383 height 11
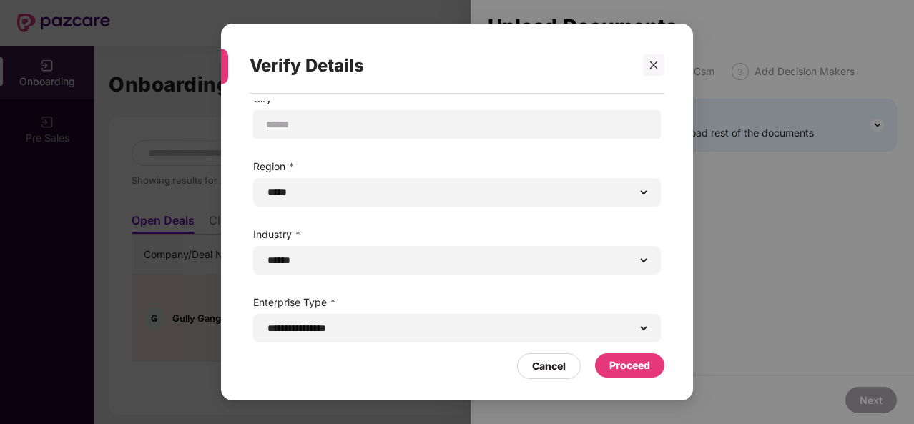
click at [648, 364] on div "Proceed" at bounding box center [629, 365] width 41 height 16
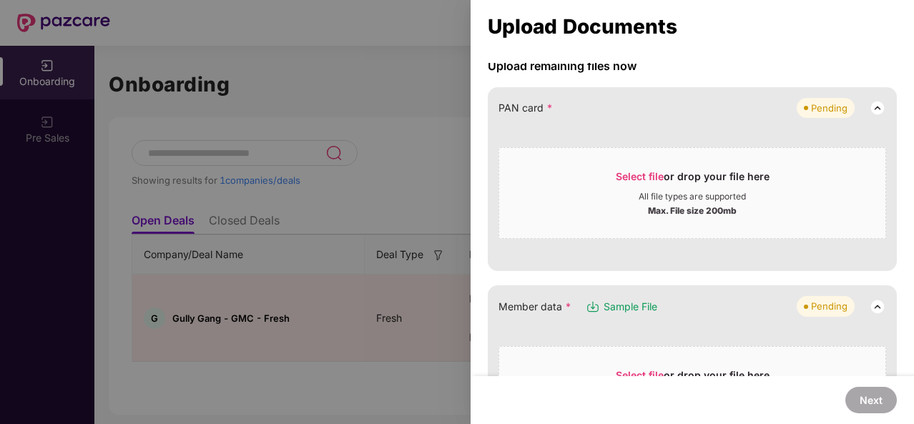
scroll to position [128, 0]
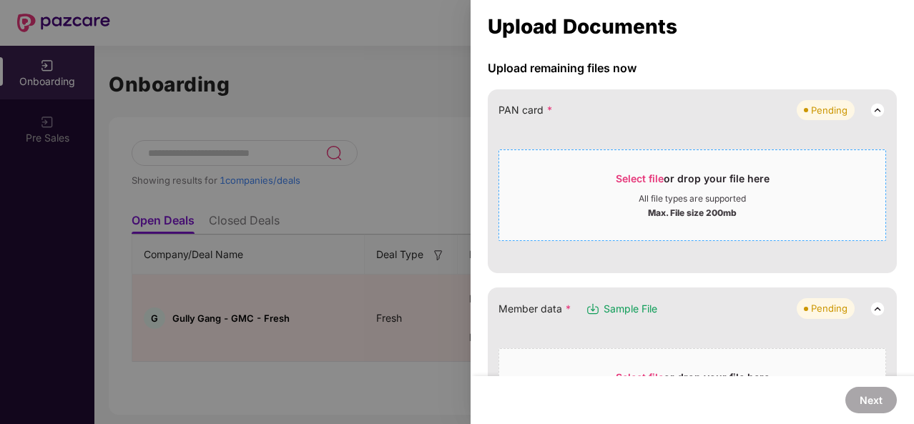
click at [631, 174] on span "Select file" at bounding box center [640, 178] width 48 height 12
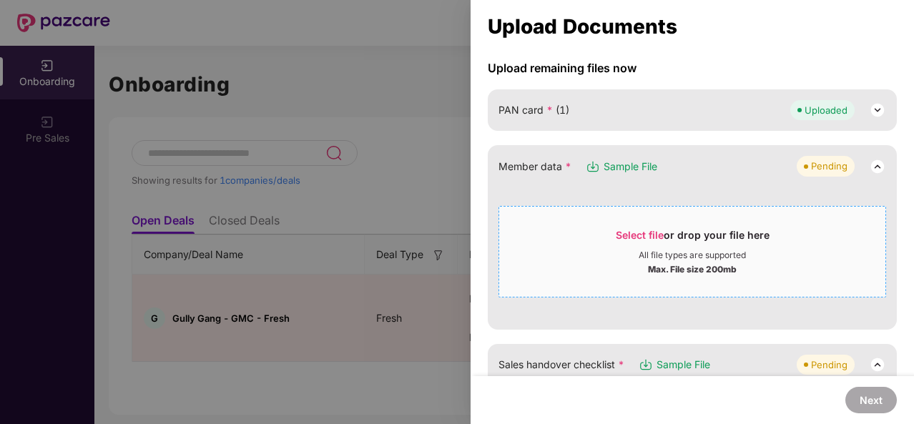
click at [645, 229] on span "Select file" at bounding box center [640, 235] width 48 height 12
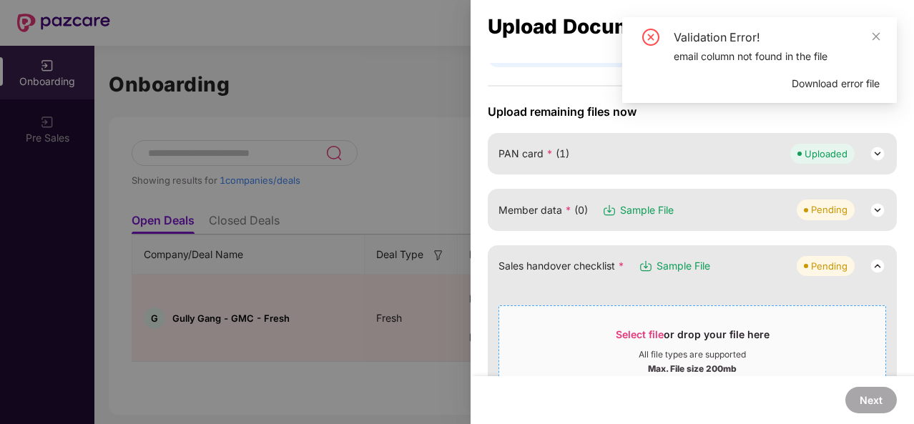
scroll to position [89, 0]
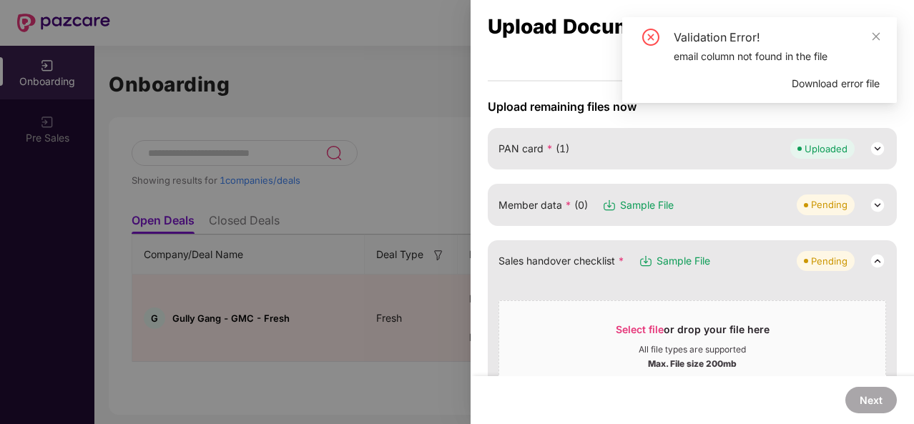
click at [871, 206] on img at bounding box center [877, 205] width 17 height 17
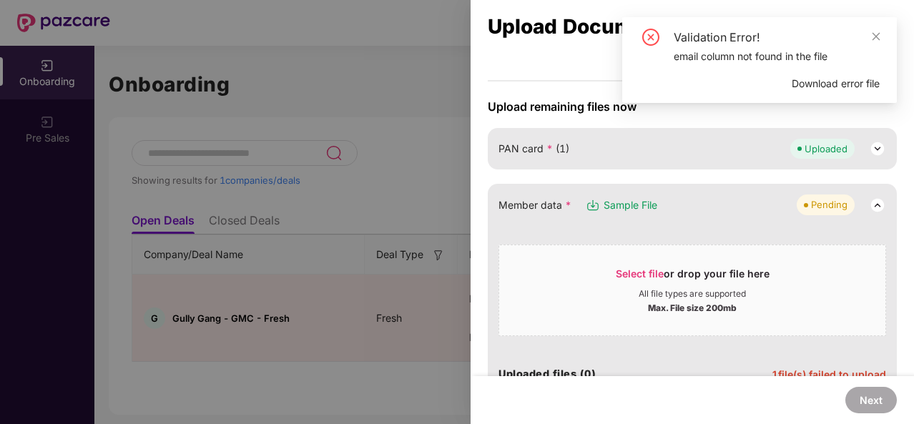
click at [612, 202] on span "Sample File" at bounding box center [630, 205] width 54 height 16
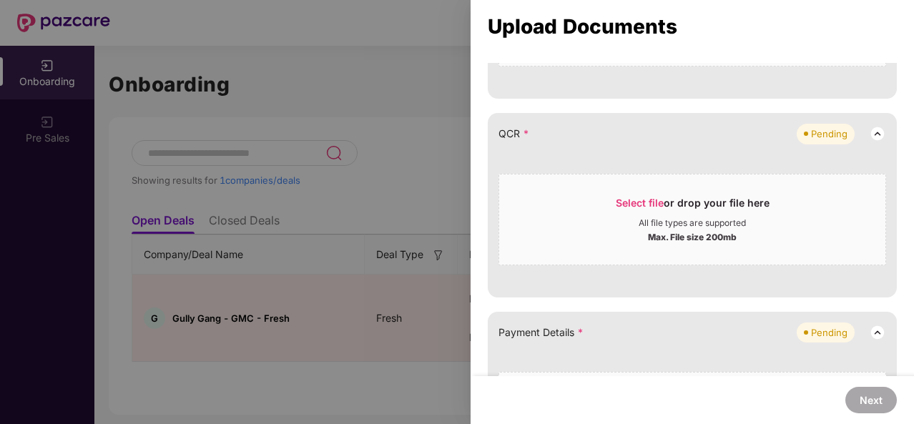
scroll to position [664, 0]
click at [653, 207] on span "Select file" at bounding box center [640, 202] width 48 height 12
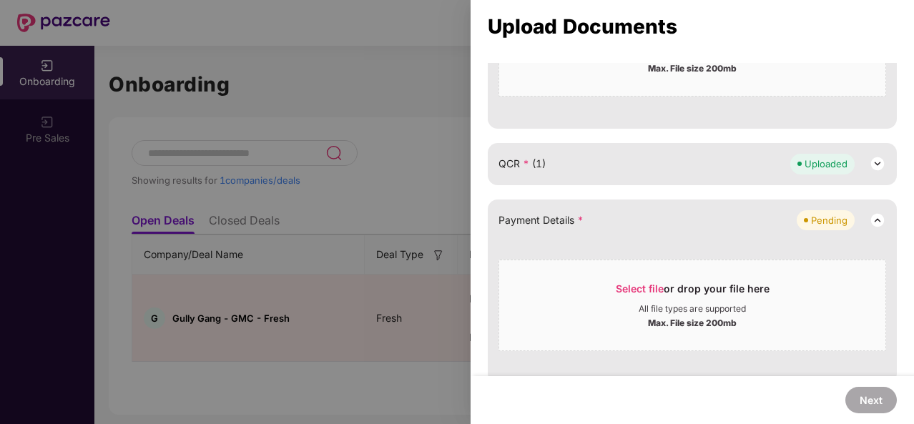
scroll to position [696, 0]
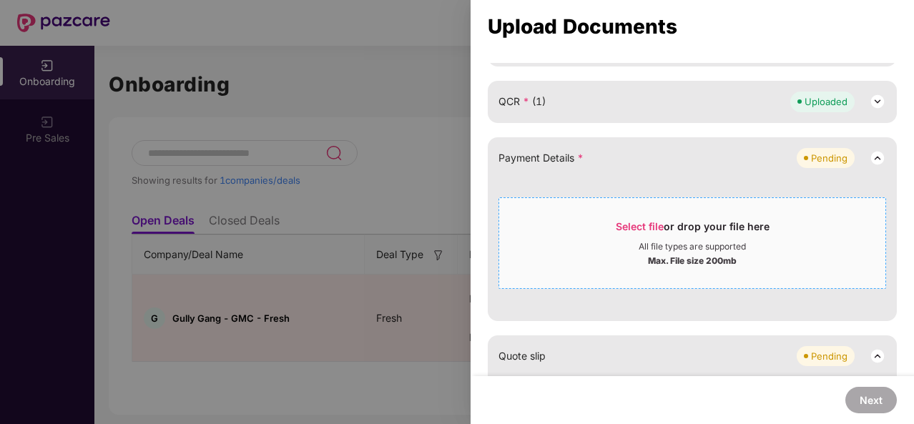
click at [633, 230] on span "Select file" at bounding box center [640, 226] width 48 height 12
click at [633, 231] on span "Select file" at bounding box center [640, 226] width 48 height 12
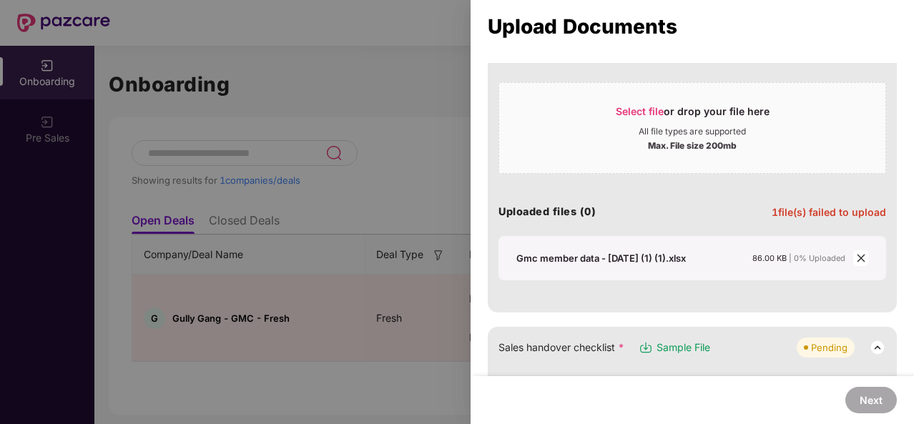
scroll to position [252, 0]
click at [856, 259] on icon "close" at bounding box center [861, 257] width 10 height 10
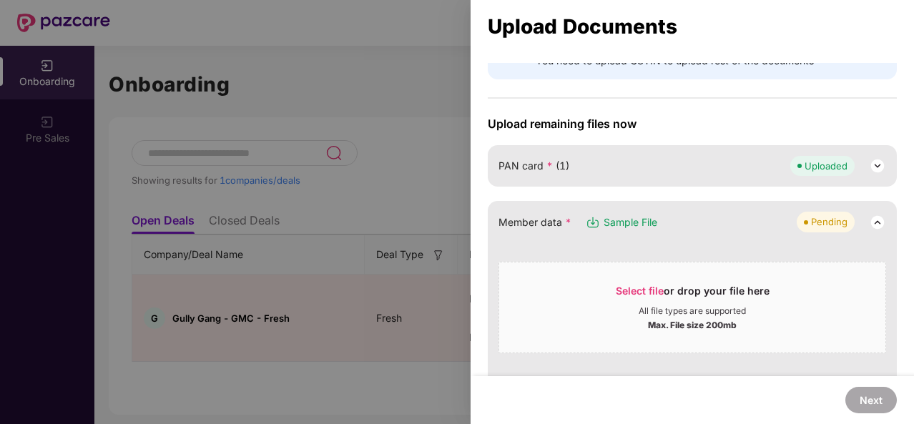
scroll to position [0, 0]
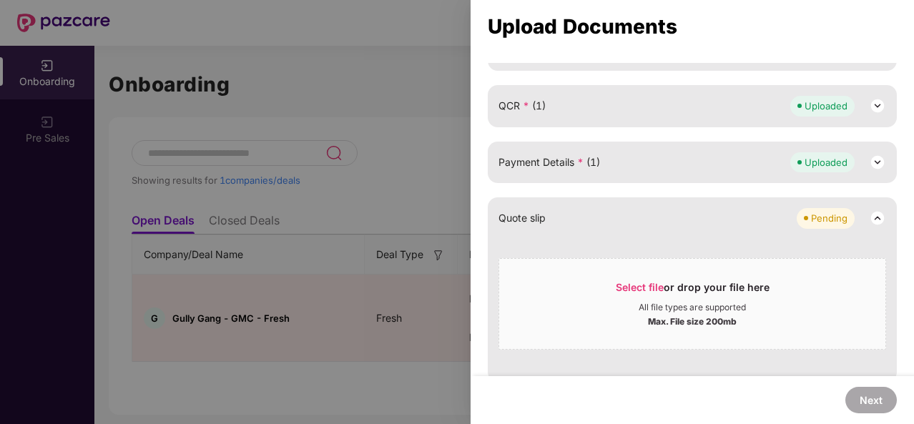
scroll to position [575, 0]
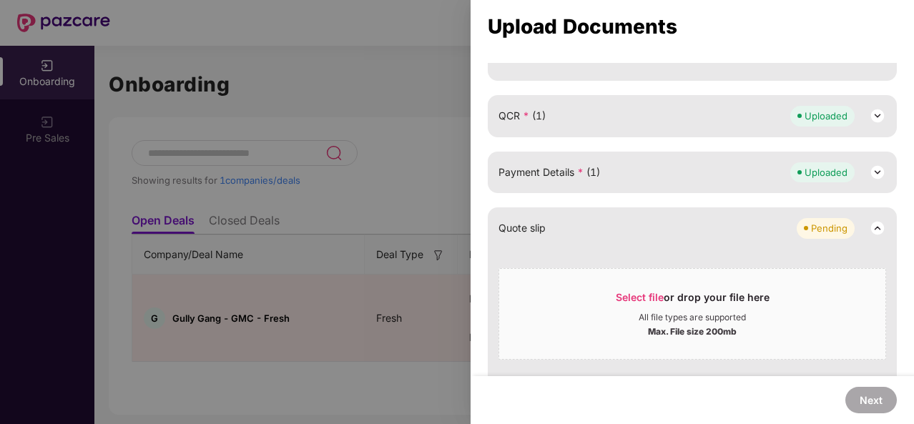
click at [874, 167] on img at bounding box center [877, 172] width 17 height 17
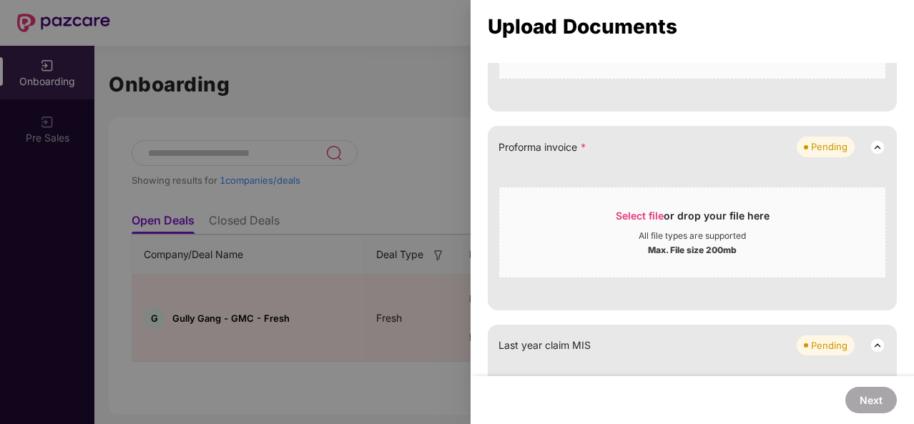
scroll to position [1104, 0]
click at [643, 209] on span "Select file" at bounding box center [640, 215] width 48 height 12
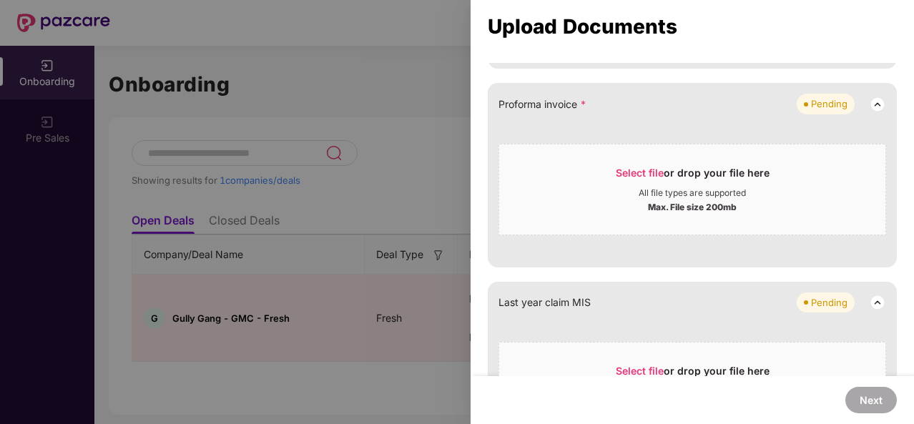
scroll to position [1145, 0]
click at [632, 167] on span "Select file" at bounding box center [640, 173] width 48 height 12
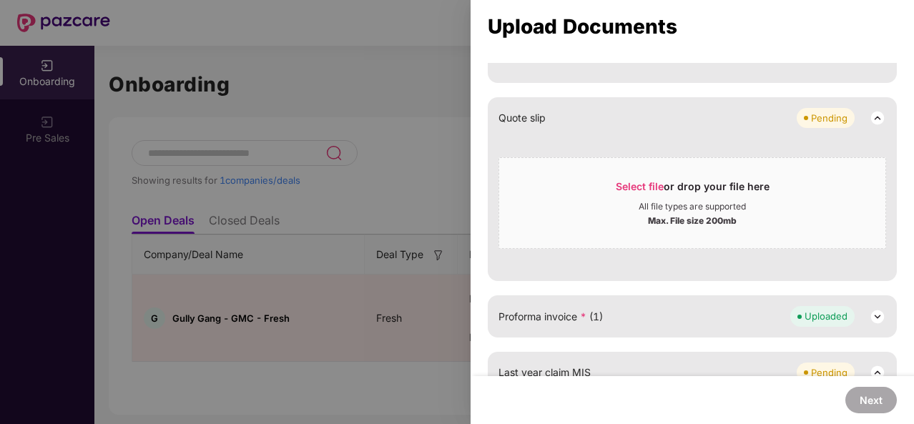
scroll to position [933, 0]
click at [878, 316] on img at bounding box center [877, 317] width 17 height 17
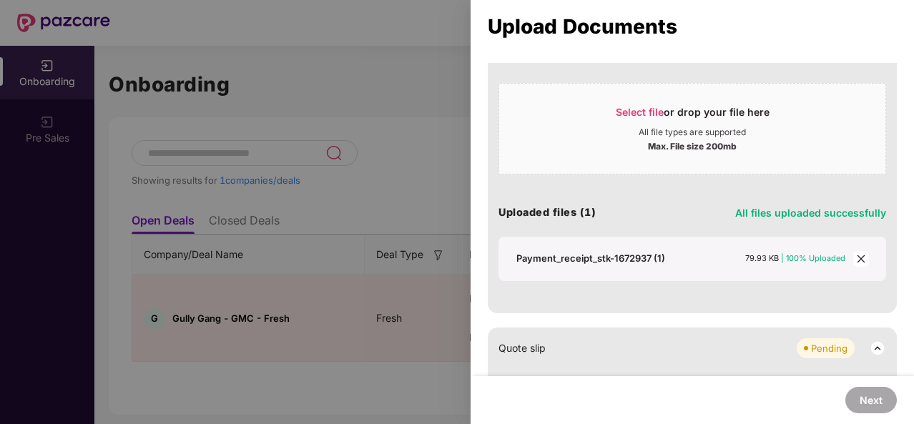
scroll to position [704, 0]
click at [894, 311] on div "GSTIN certificate You need to upload GSTIN to upload rest of the documents Uplo…" at bounding box center [691, 303] width 443 height 1835
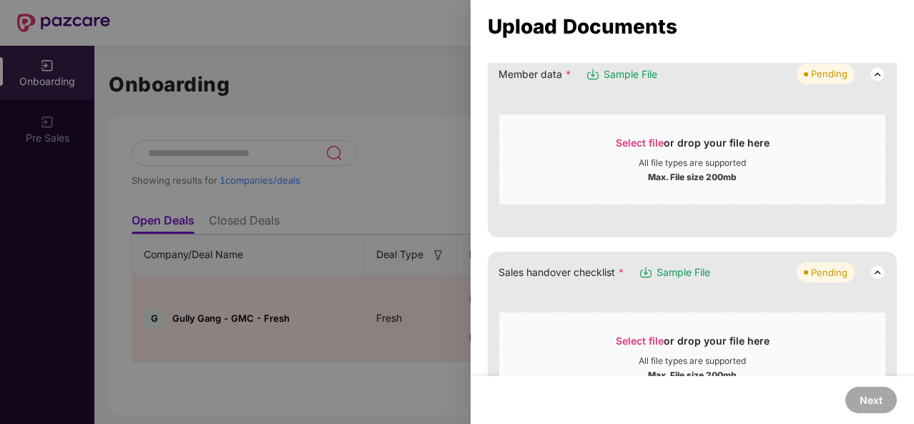
scroll to position [234, 0]
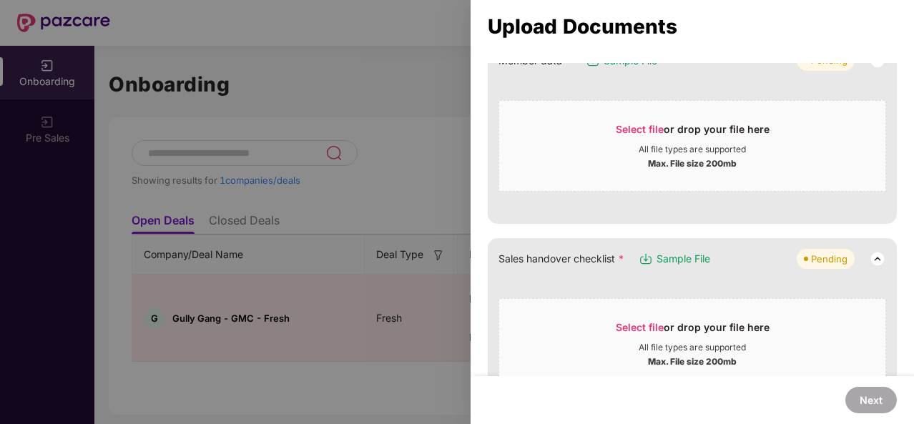
click at [675, 254] on span "Sample File" at bounding box center [683, 259] width 54 height 16
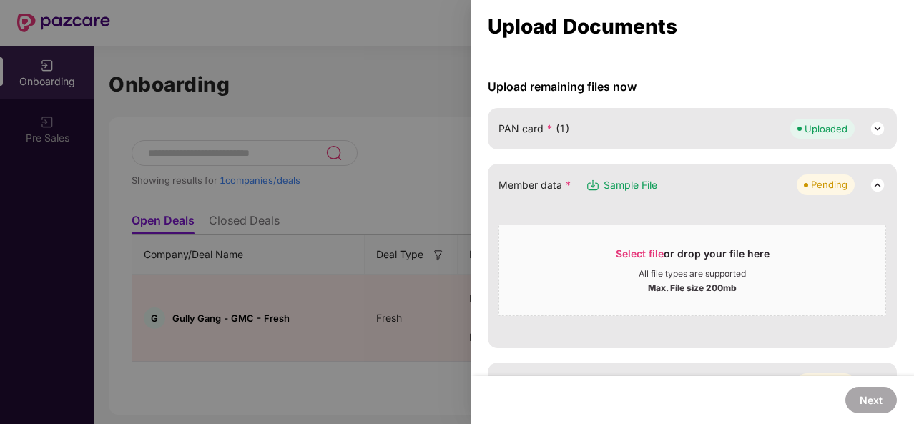
scroll to position [0, 0]
